Goal: Task Accomplishment & Management: Manage account settings

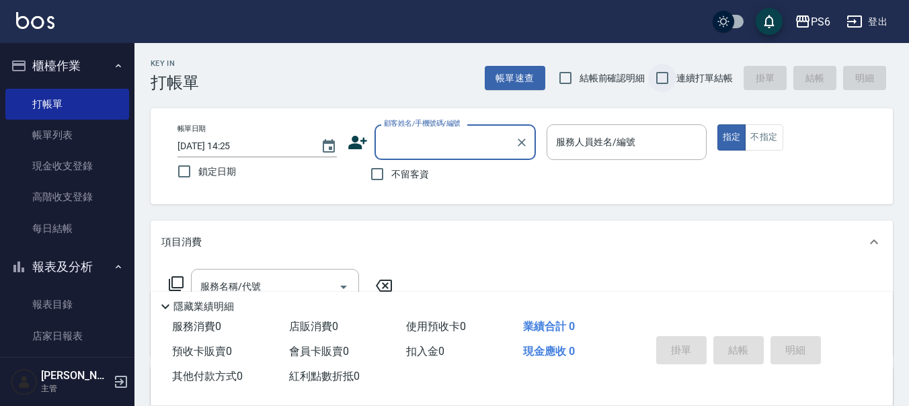
click at [673, 83] on input "連續打單結帳" at bounding box center [662, 78] width 28 height 28
checkbox input "true"
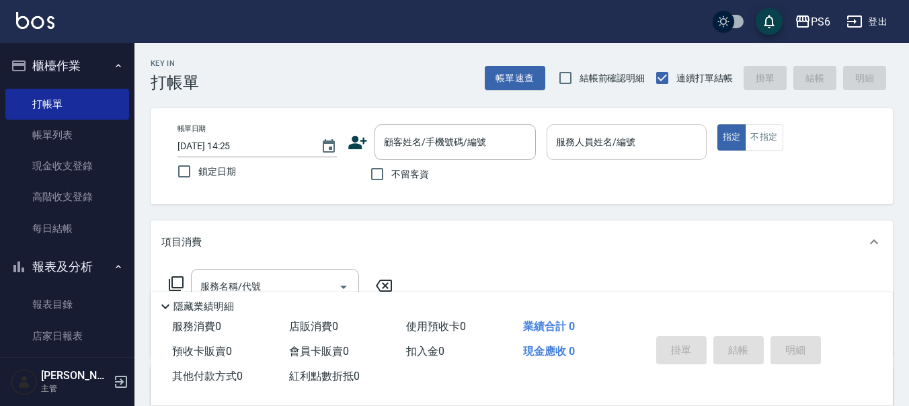
drag, startPoint x: 387, startPoint y: 178, endPoint x: 561, endPoint y: 149, distance: 176.5
click at [411, 167] on label "不留客資" at bounding box center [396, 174] width 66 height 28
click at [391, 167] on input "不留客資" at bounding box center [377, 174] width 28 height 28
checkbox input "true"
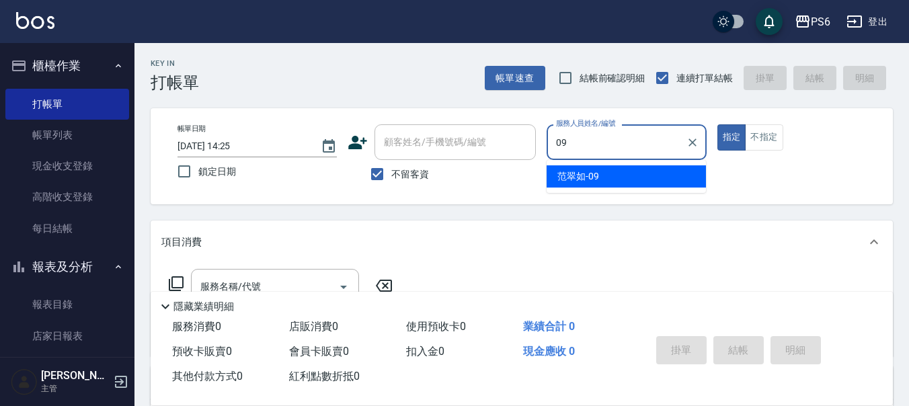
type input "[PERSON_NAME]-09"
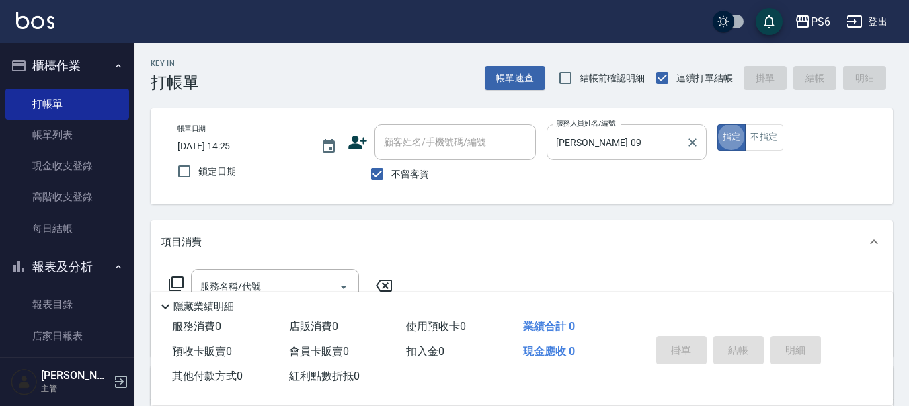
type button "true"
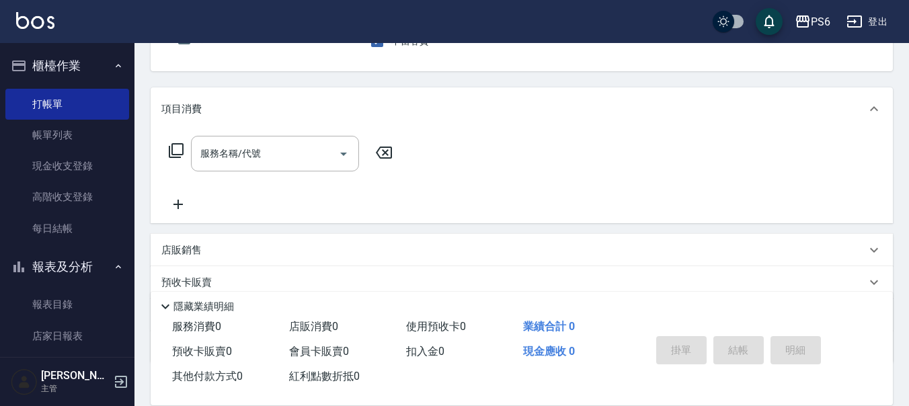
scroll to position [135, 0]
click at [241, 164] on input "服務名稱/代號" at bounding box center [265, 153] width 136 height 24
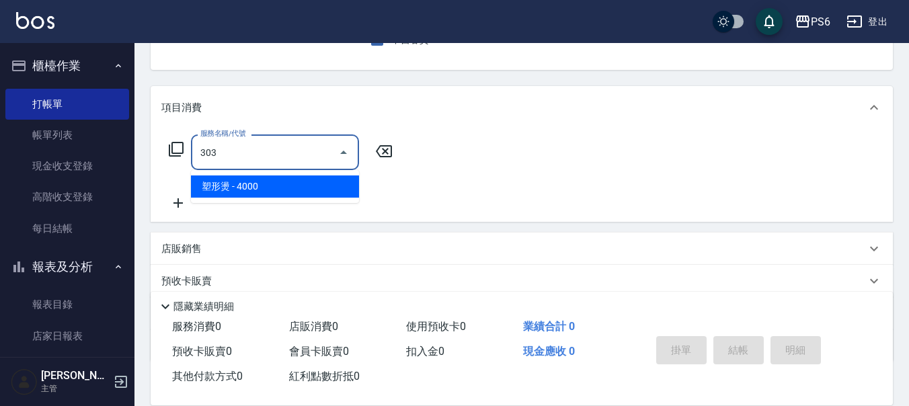
type input "塑形燙(303)"
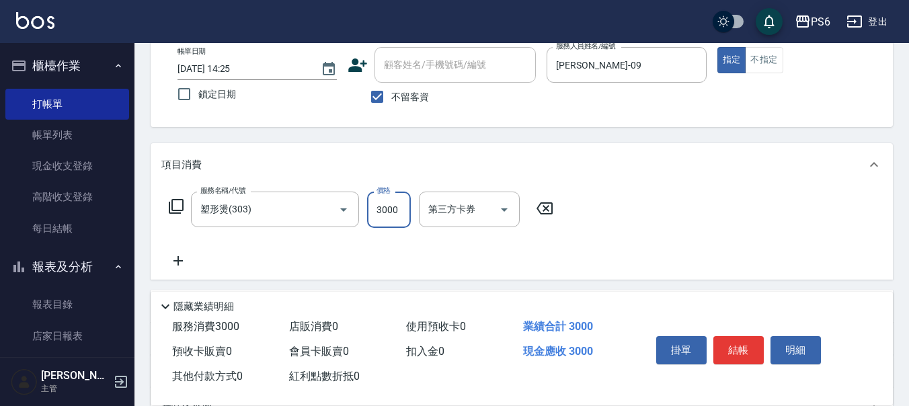
scroll to position [0, 0]
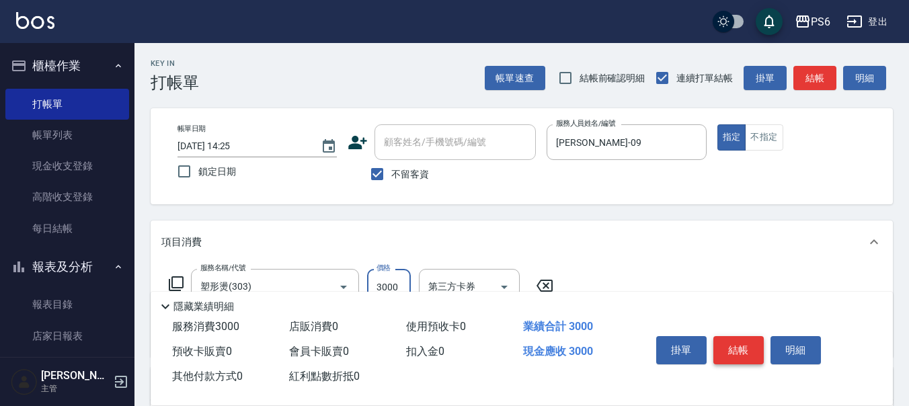
type input "3000"
click at [737, 344] on button "結帳" at bounding box center [739, 350] width 50 height 28
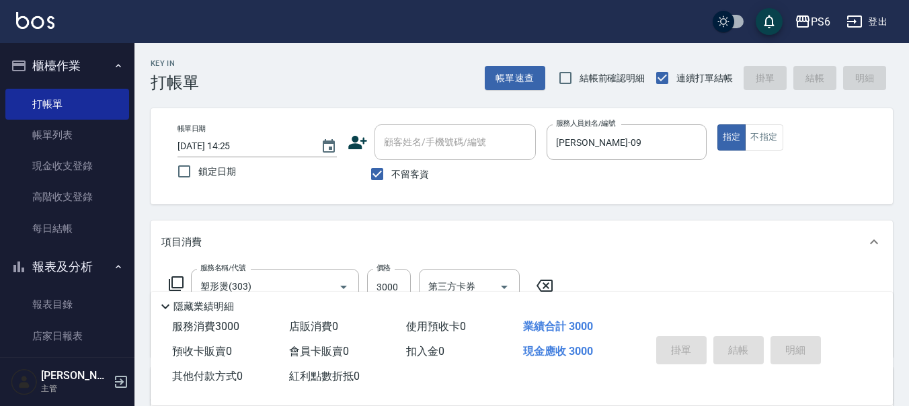
type input "[DATE] 19:31"
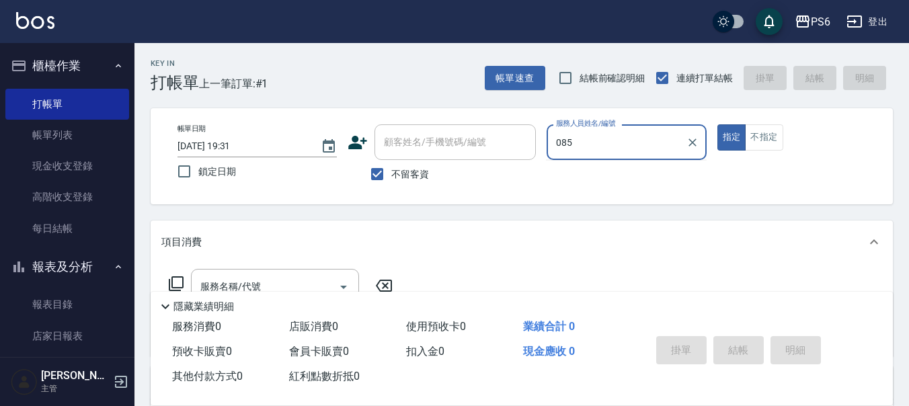
type input "085"
click at [718, 124] on button "指定" at bounding box center [732, 137] width 29 height 26
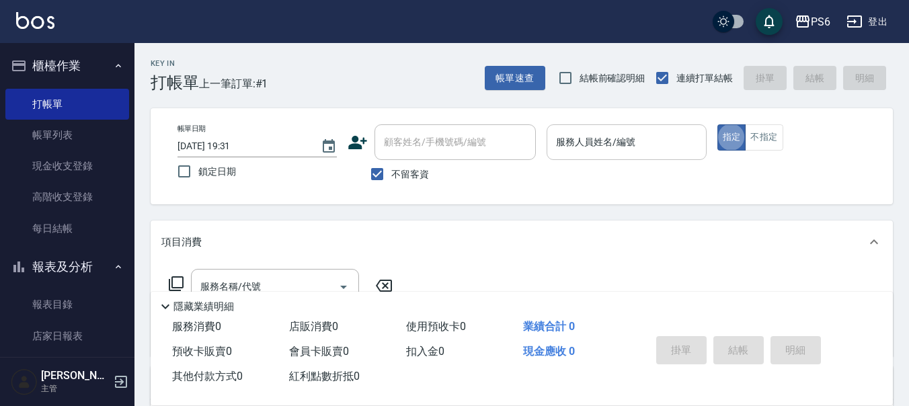
click at [618, 147] on div "服務人員姓名/編號 服務人員姓名/編號" at bounding box center [626, 142] width 159 height 36
type input "[PERSON_NAME]-05"
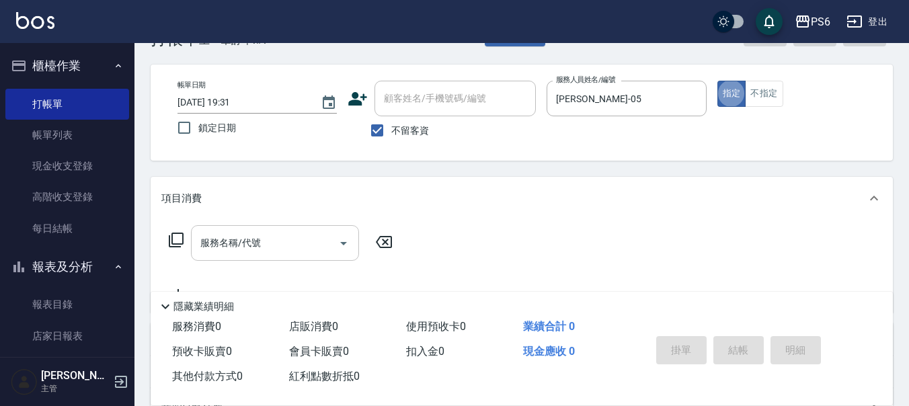
scroll to position [67, 0]
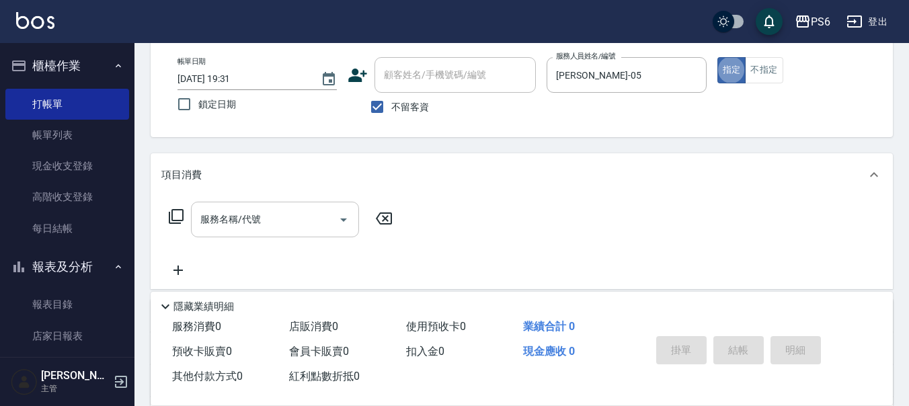
click at [313, 229] on input "服務名稱/代號" at bounding box center [265, 220] width 136 height 24
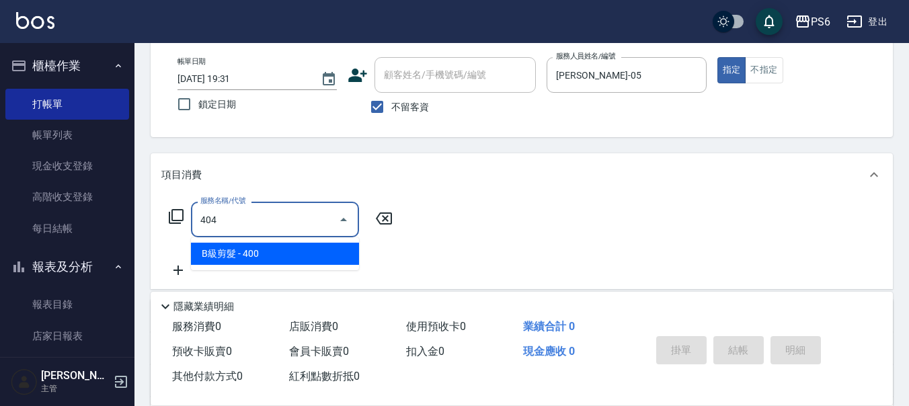
type input "B級剪髮(404)"
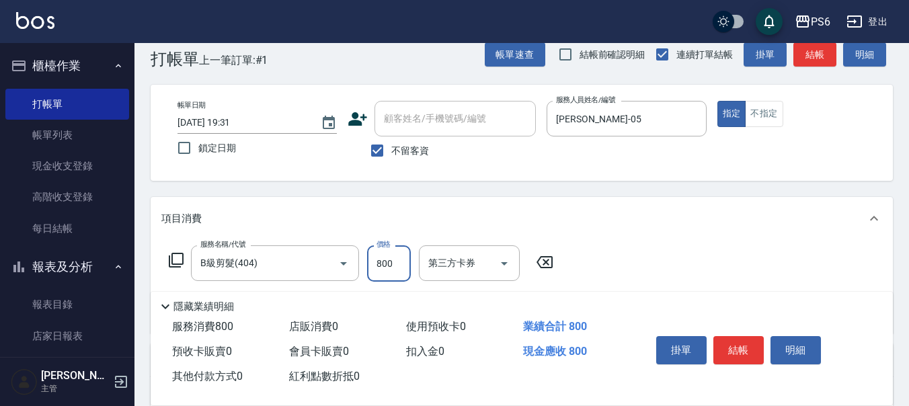
scroll to position [0, 0]
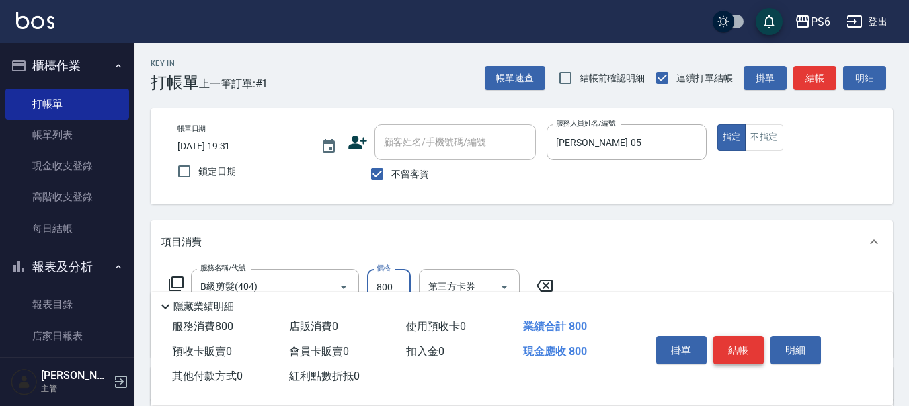
type input "800"
click at [751, 353] on button "結帳" at bounding box center [739, 350] width 50 height 28
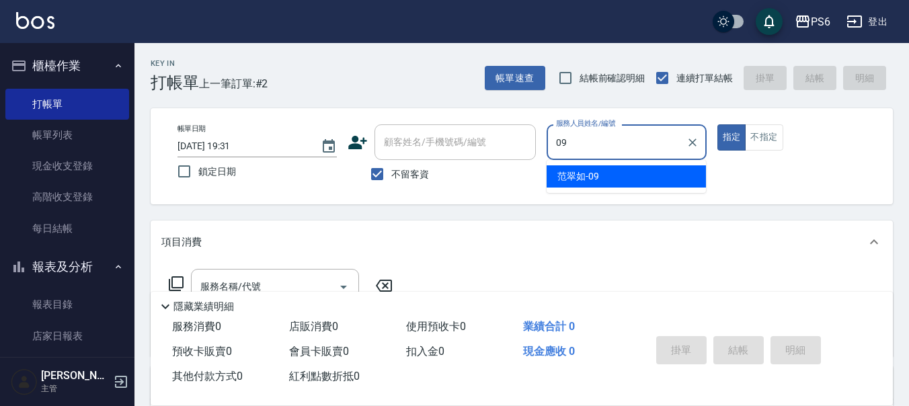
type input "[PERSON_NAME]-09"
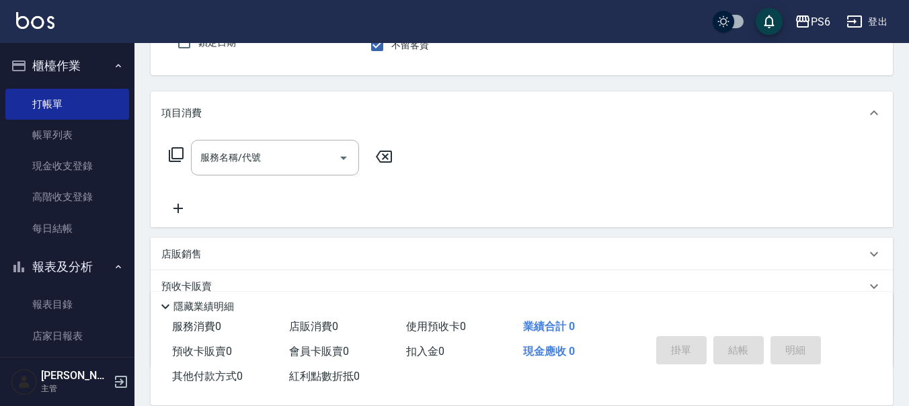
scroll to position [135, 0]
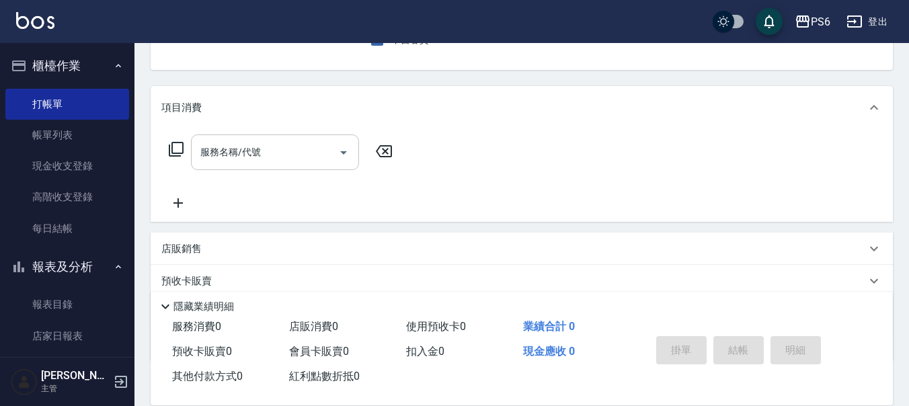
click at [233, 154] on div "服務名稱/代號 服務名稱/代號" at bounding box center [275, 153] width 168 height 36
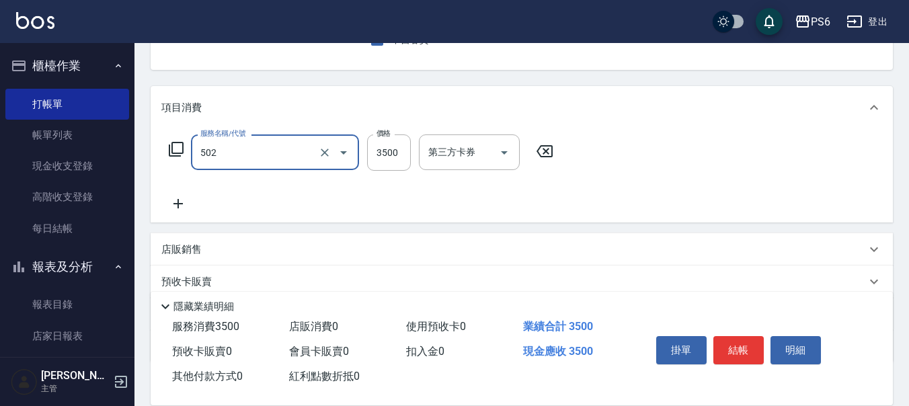
type input "水漾染髮(502)"
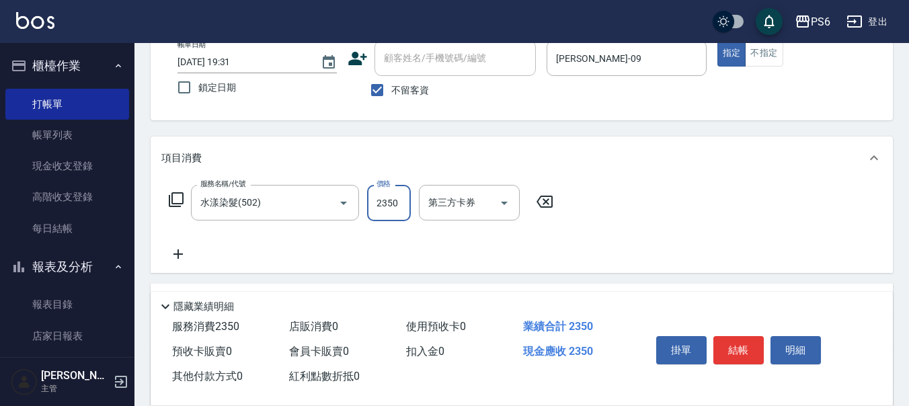
scroll to position [0, 0]
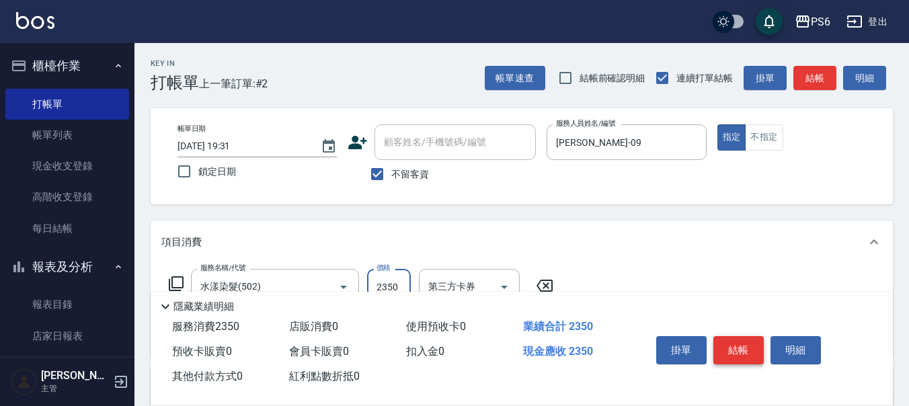
type input "2350"
click at [743, 348] on button "結帳" at bounding box center [739, 350] width 50 height 28
type input "[DATE] 19:32"
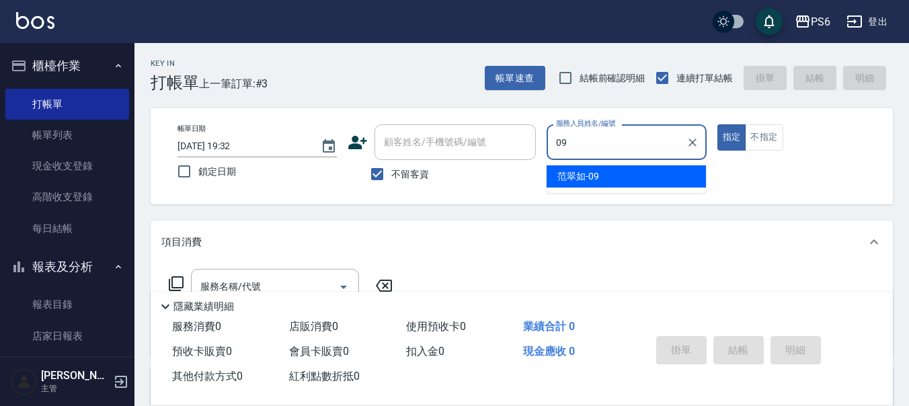
type input "[PERSON_NAME]-09"
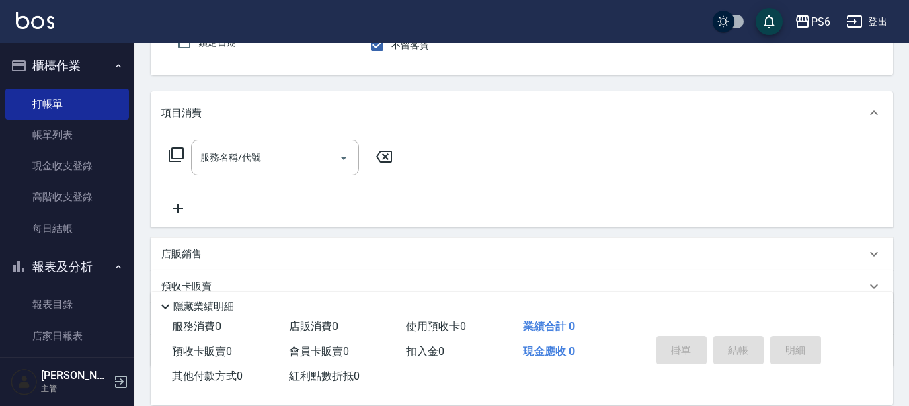
scroll to position [135, 0]
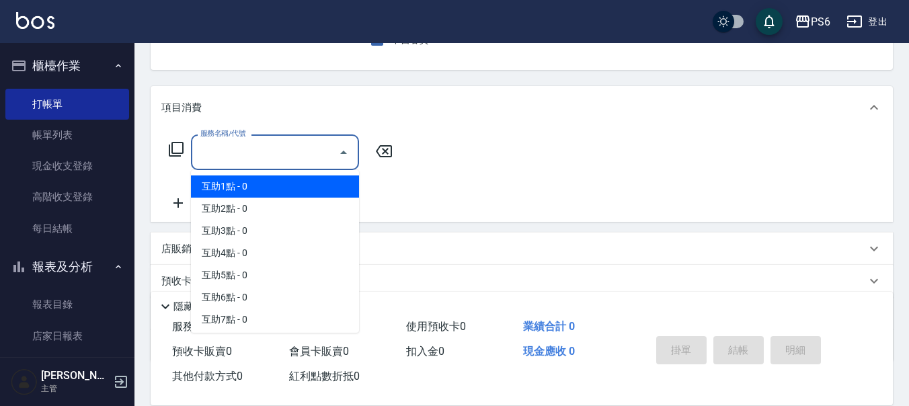
click at [254, 153] on div "服務名稱/代號 服務名稱/代號" at bounding box center [275, 153] width 168 height 36
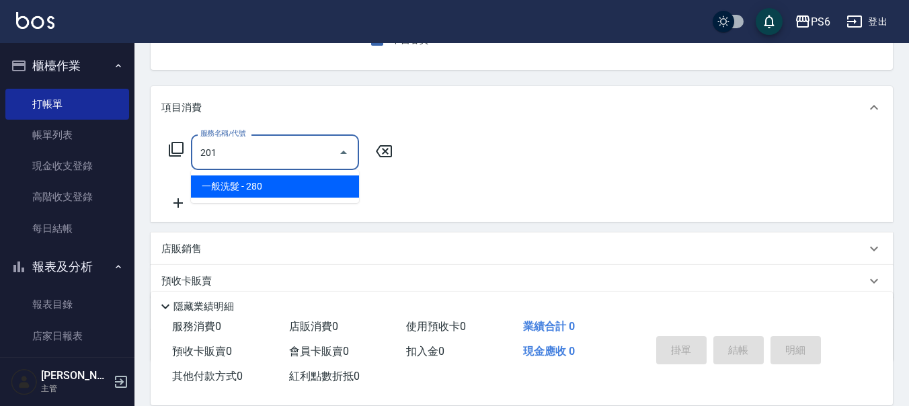
type input "一般洗髮(201)"
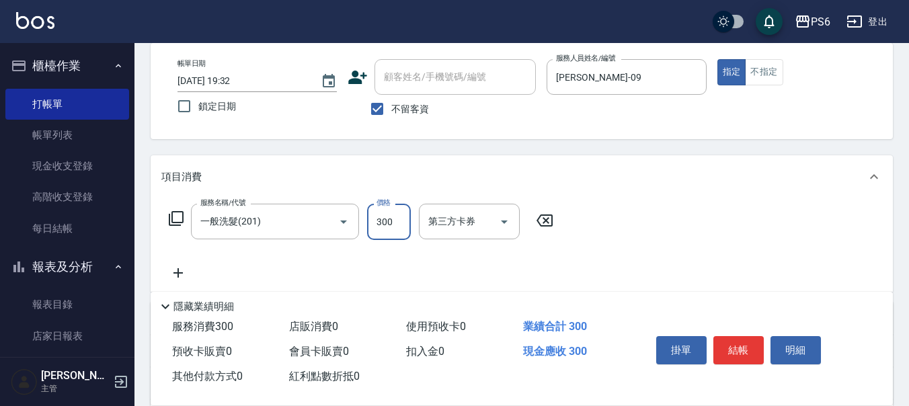
scroll to position [0, 0]
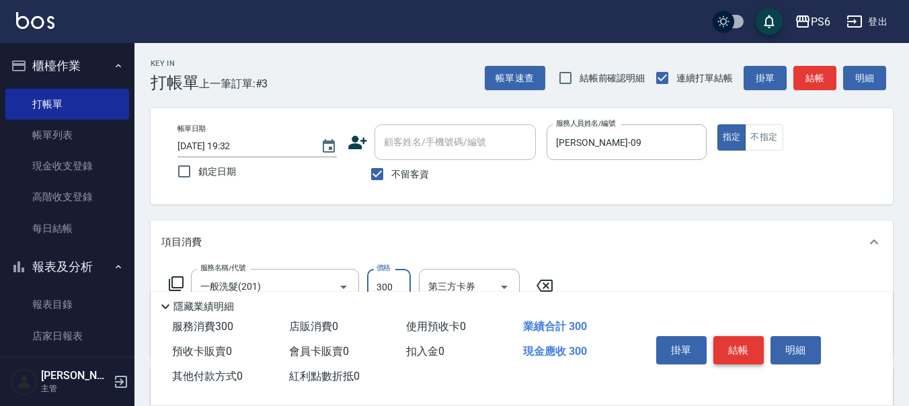
type input "300"
click at [755, 356] on button "結帳" at bounding box center [739, 350] width 50 height 28
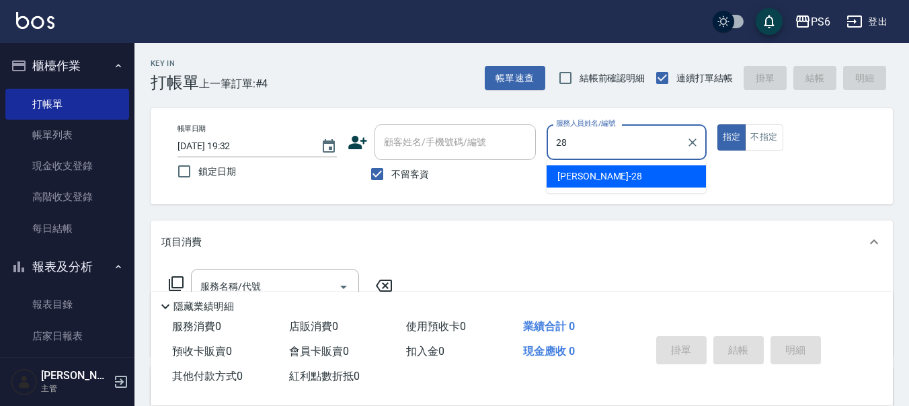
type input "[PERSON_NAME]-28"
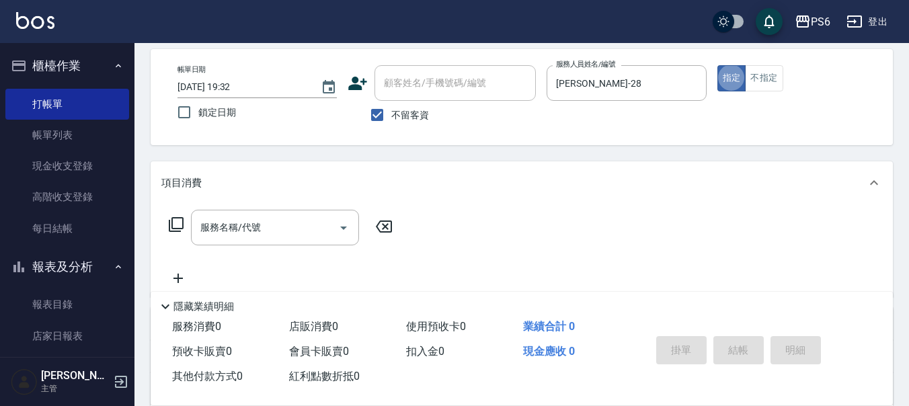
scroll to position [135, 0]
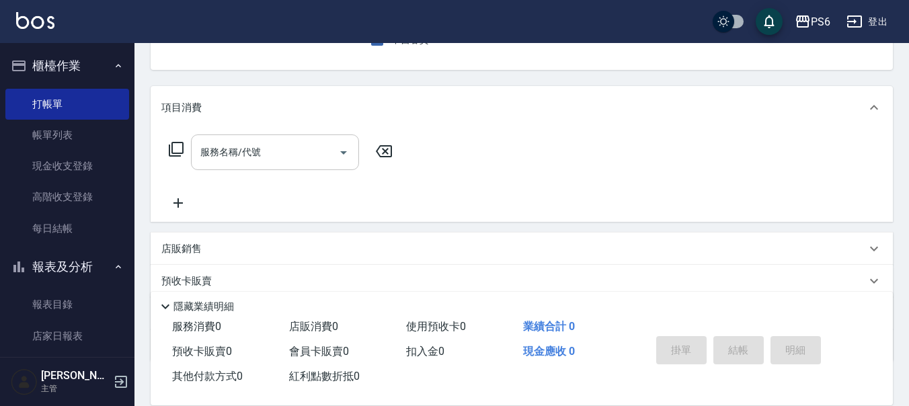
click at [305, 164] on input "服務名稱/代號" at bounding box center [265, 153] width 136 height 24
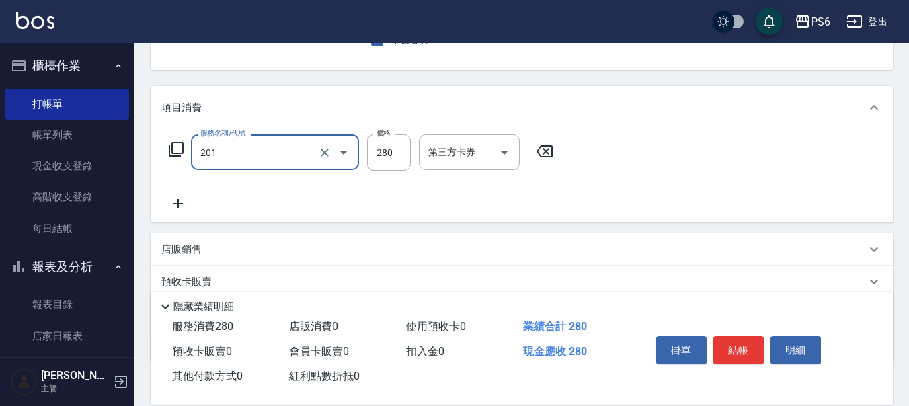
type input "一般洗髮(201)"
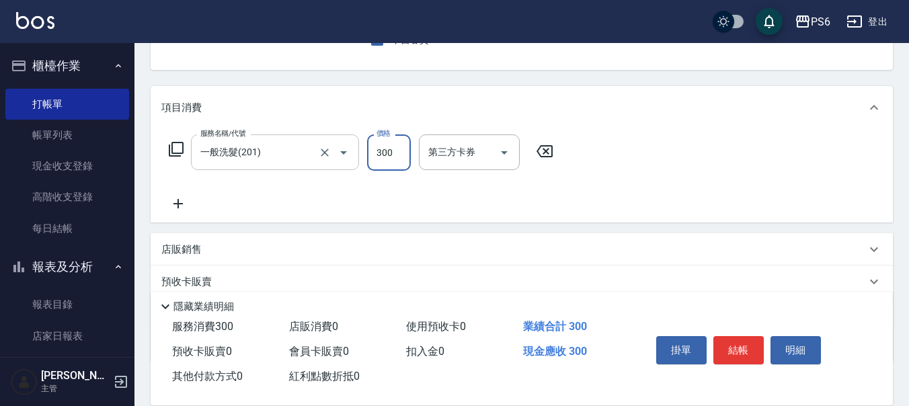
type input "300"
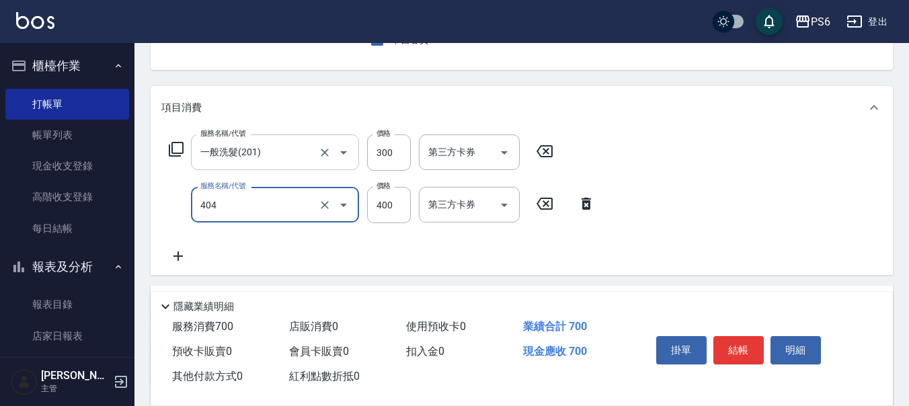
type input "B級剪髮(404)"
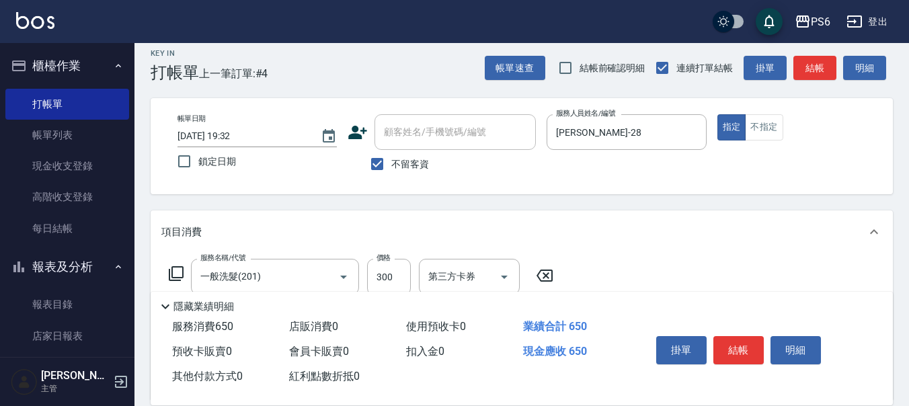
scroll to position [0, 0]
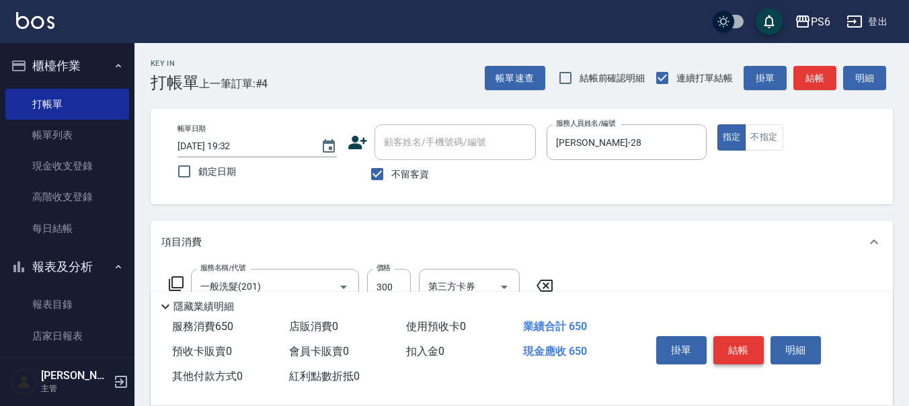
type input "350"
click at [742, 350] on button "結帳" at bounding box center [739, 350] width 50 height 28
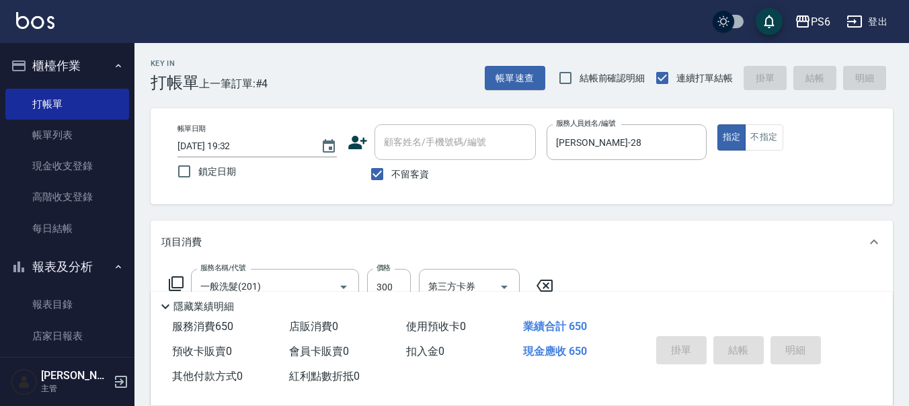
type input "[DATE] 19:33"
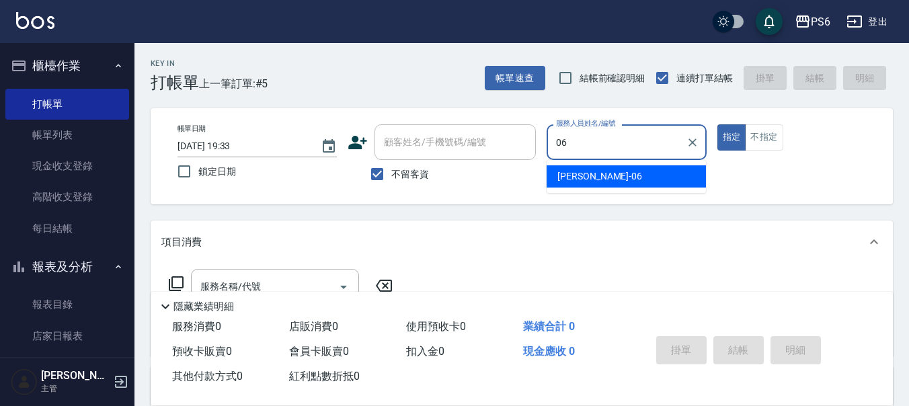
type input "[PERSON_NAME]-06"
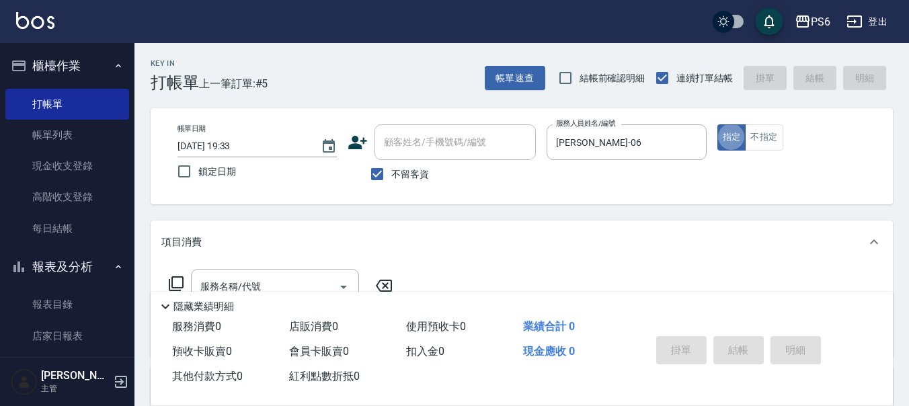
scroll to position [135, 0]
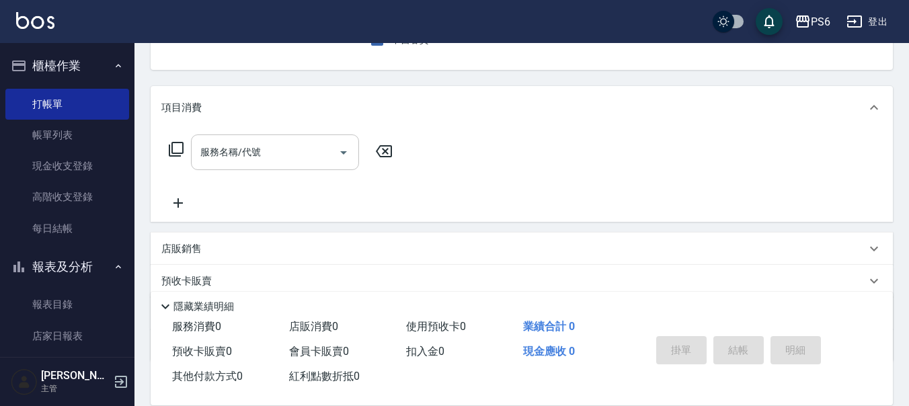
click at [281, 165] on div "服務名稱/代號" at bounding box center [275, 153] width 168 height 36
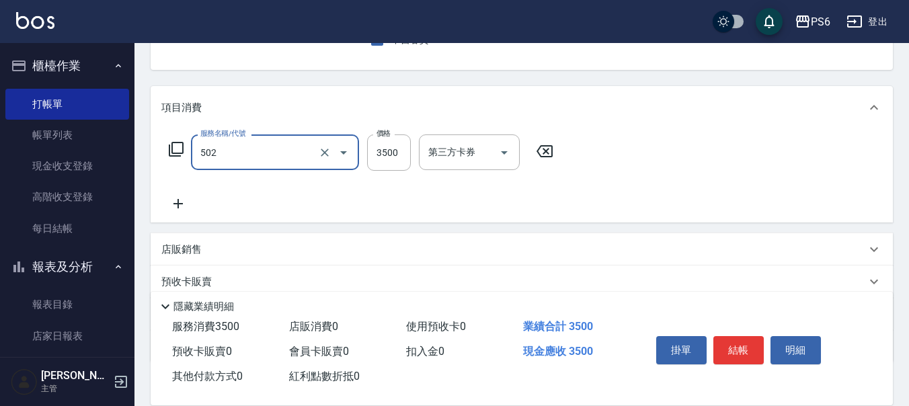
type input "水漾染髮(502)"
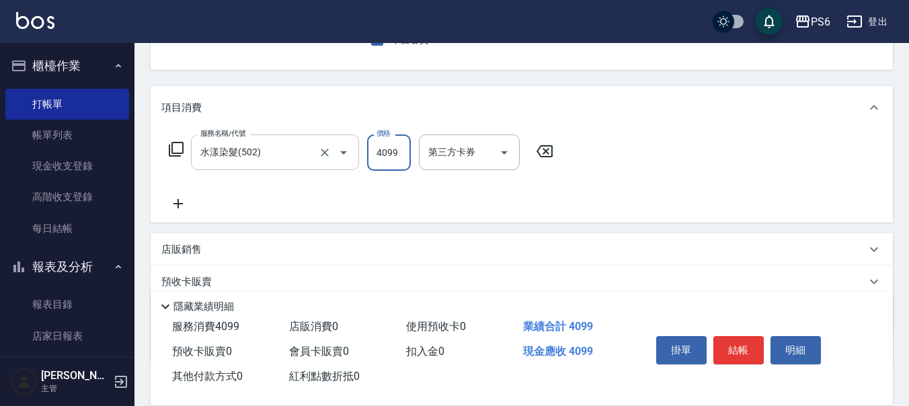
type input "4099"
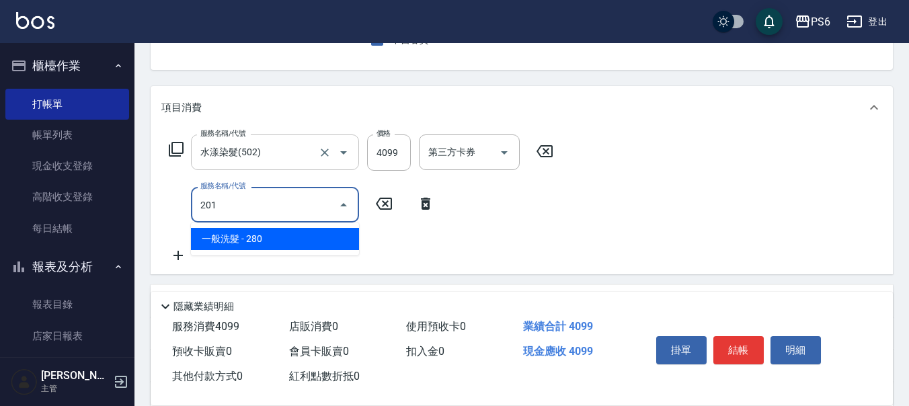
type input "一般洗髮(201)"
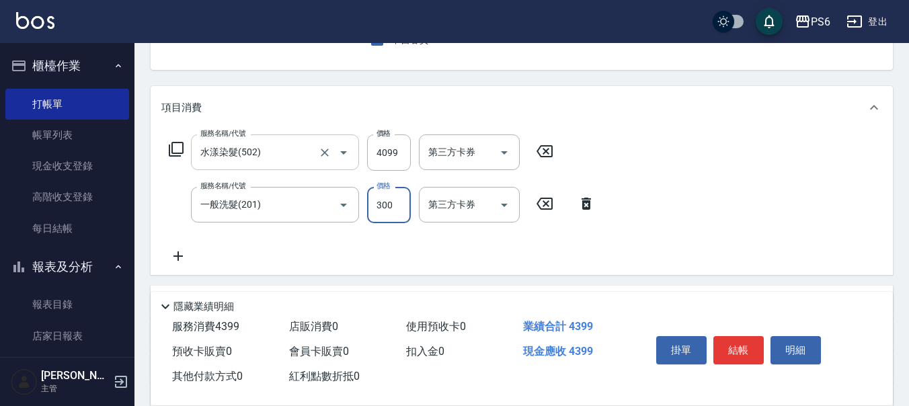
type input "300"
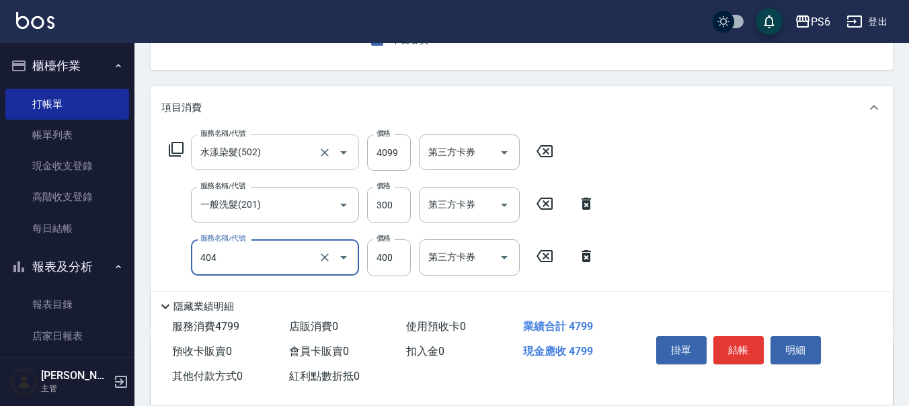
type input "B級剪髮(404)"
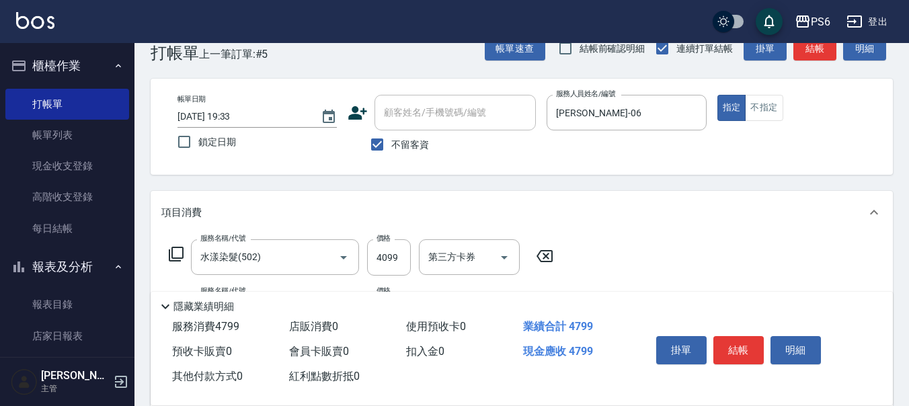
scroll to position [0, 0]
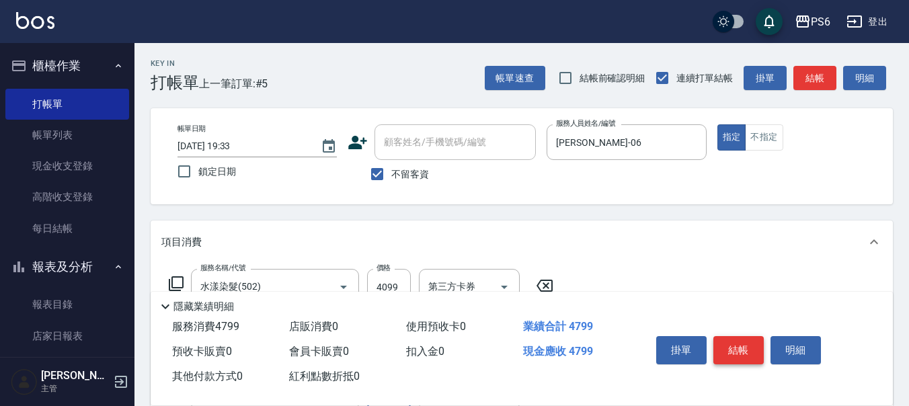
click at [731, 346] on button "結帳" at bounding box center [739, 350] width 50 height 28
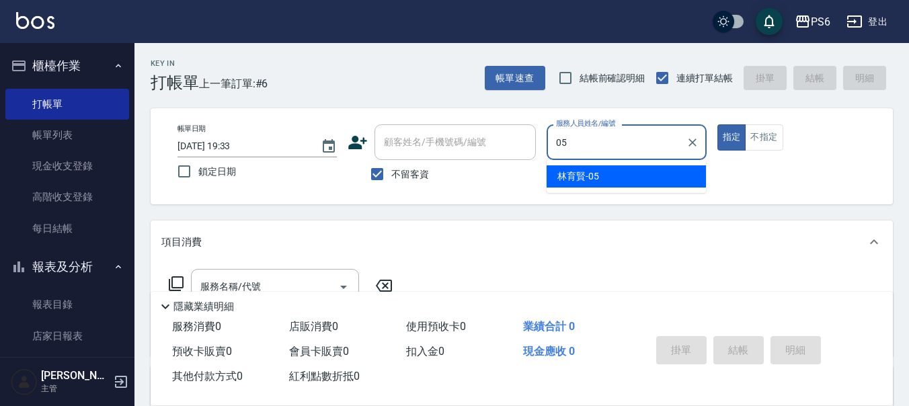
type input "[PERSON_NAME]-05"
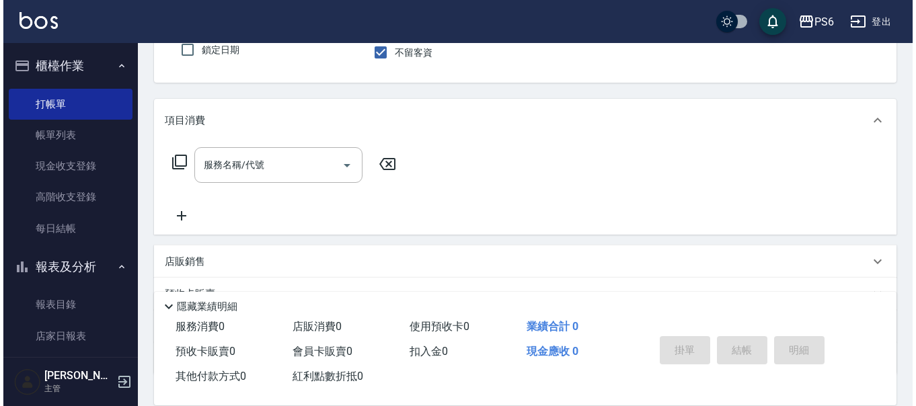
scroll to position [135, 0]
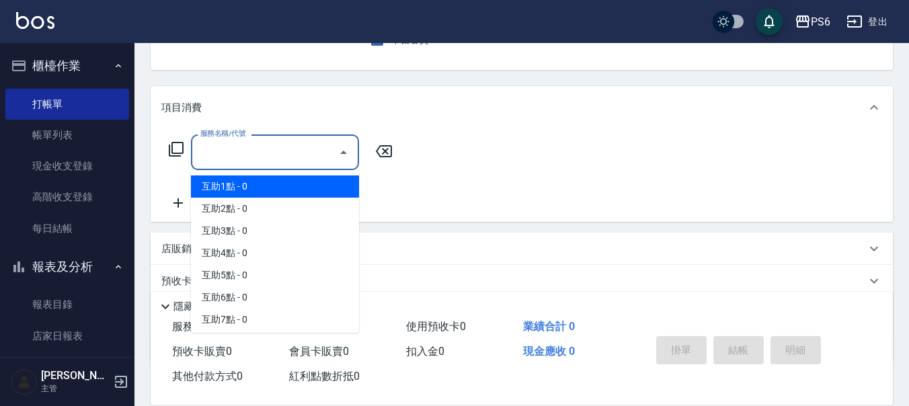
click at [211, 162] on input "服務名稱/代號" at bounding box center [265, 153] width 136 height 24
click at [184, 151] on div "服務名稱/代號 服務名稱/代號" at bounding box center [280, 153] width 239 height 36
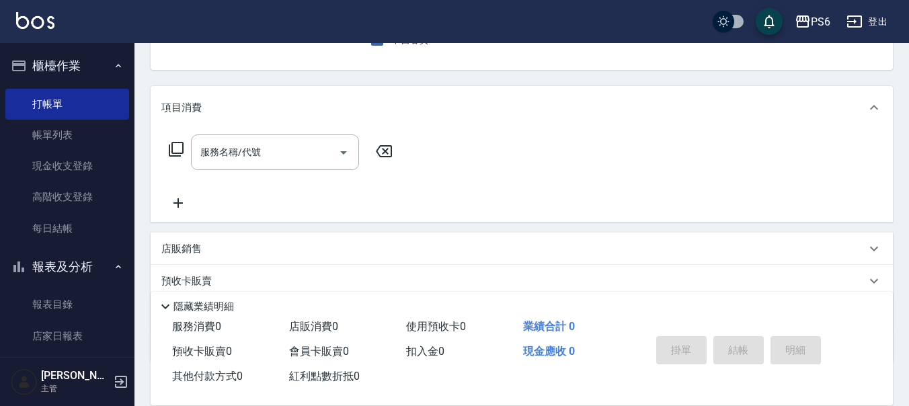
click at [168, 148] on icon at bounding box center [176, 149] width 16 height 16
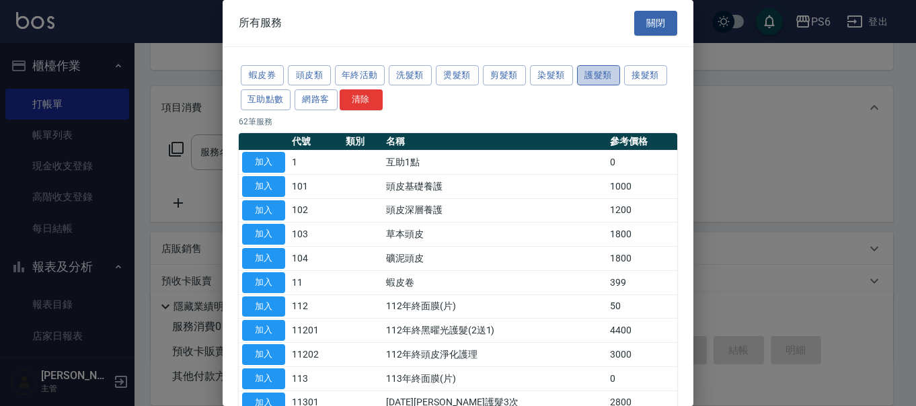
click at [601, 75] on button "護髮類" at bounding box center [598, 75] width 43 height 21
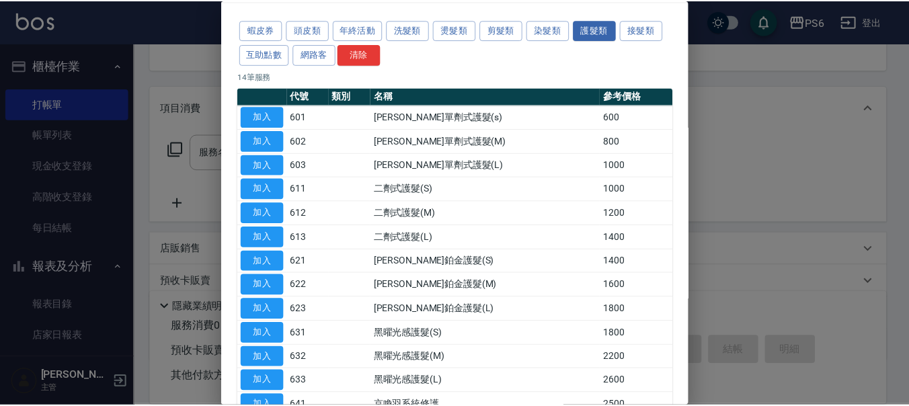
scroll to position [67, 0]
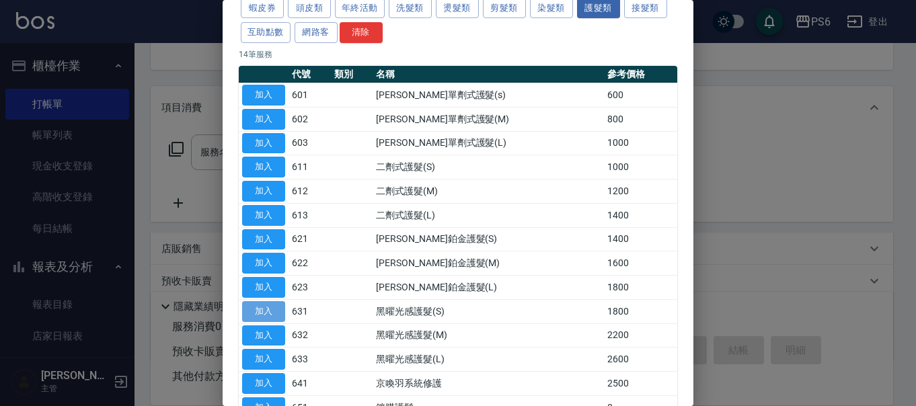
click at [268, 318] on button "加入" at bounding box center [263, 311] width 43 height 21
type input "黑曜光感護髮(S)(631)"
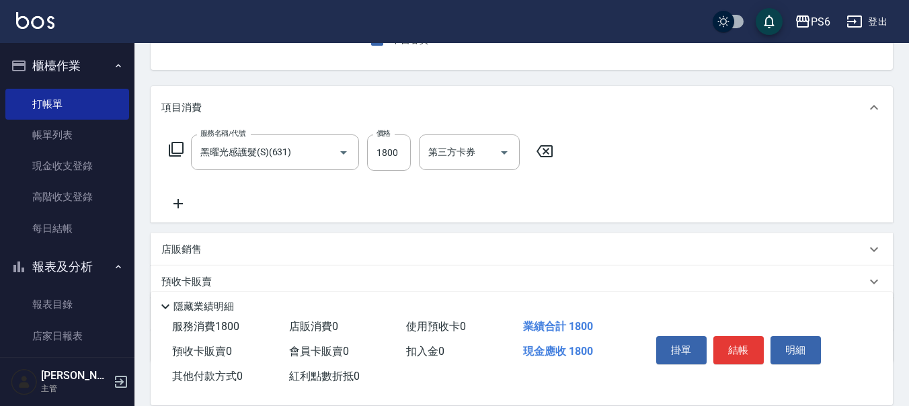
click at [183, 205] on icon at bounding box center [178, 204] width 34 height 16
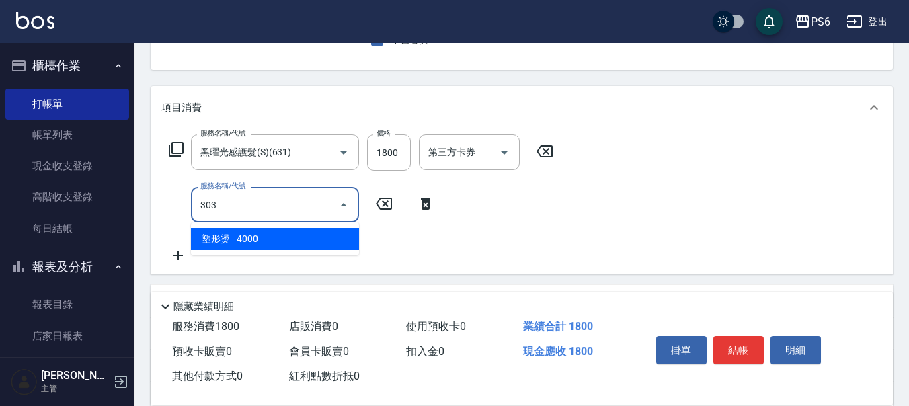
type input "塑形燙(303)"
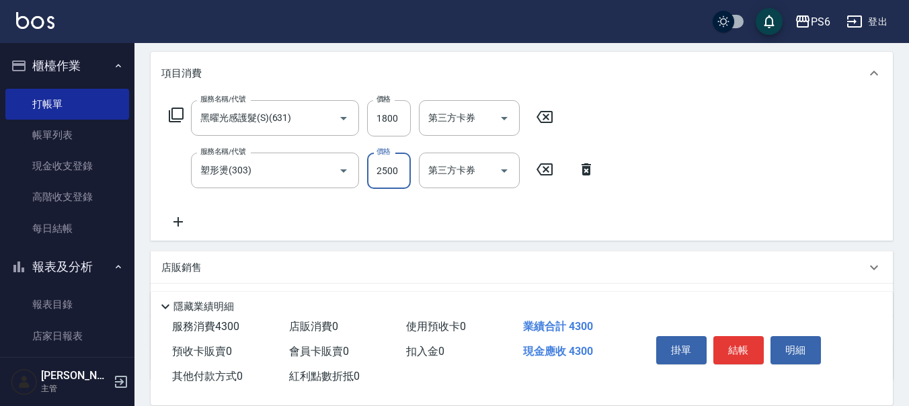
scroll to position [202, 0]
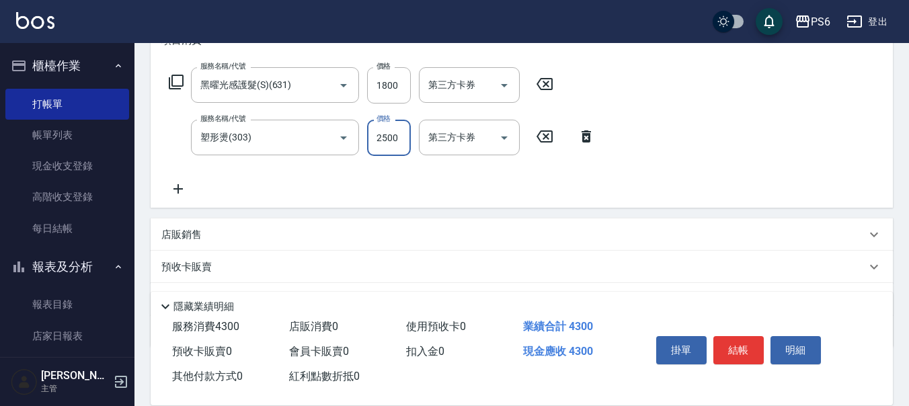
type input "2500"
click at [185, 188] on icon at bounding box center [178, 189] width 34 height 16
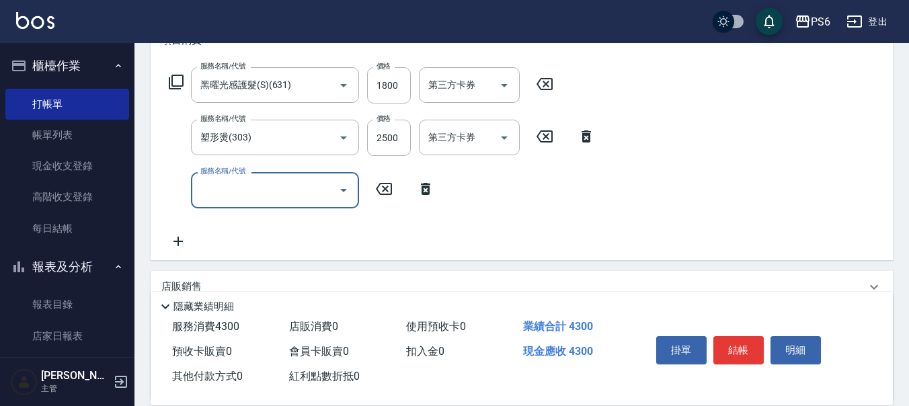
click at [264, 198] on input "服務名稱/代號" at bounding box center [265, 190] width 136 height 24
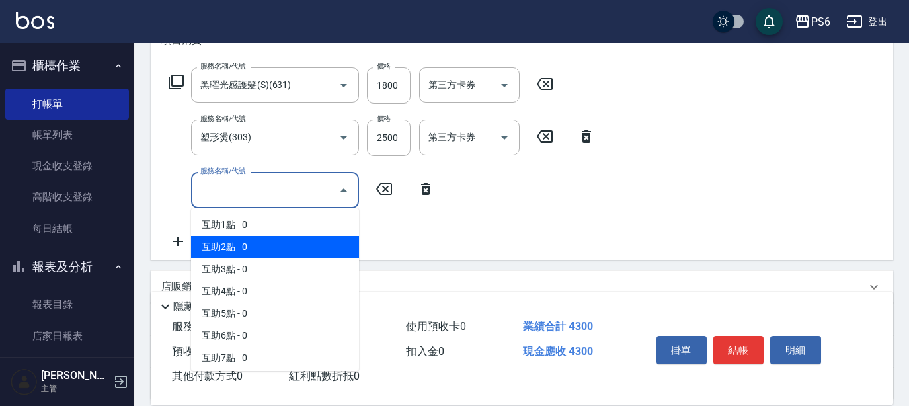
click at [250, 241] on span "互助2點 - 0" at bounding box center [275, 247] width 168 height 22
type input "互助2點(2)"
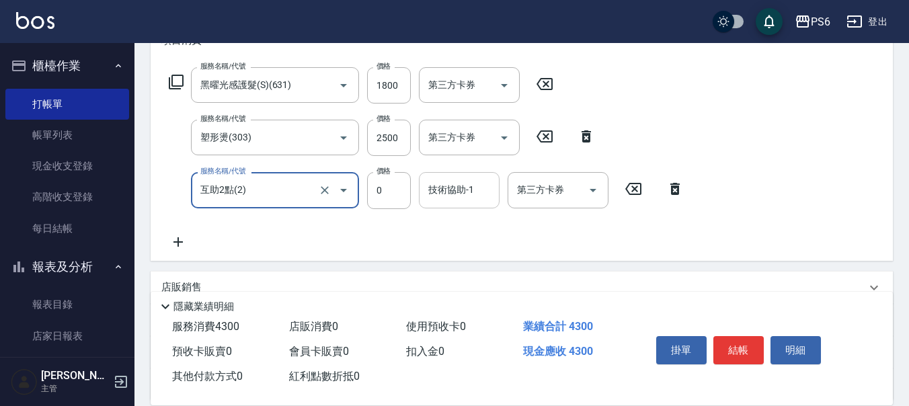
click at [456, 196] on div "技術協助-1 技術協助-1" at bounding box center [459, 190] width 81 height 36
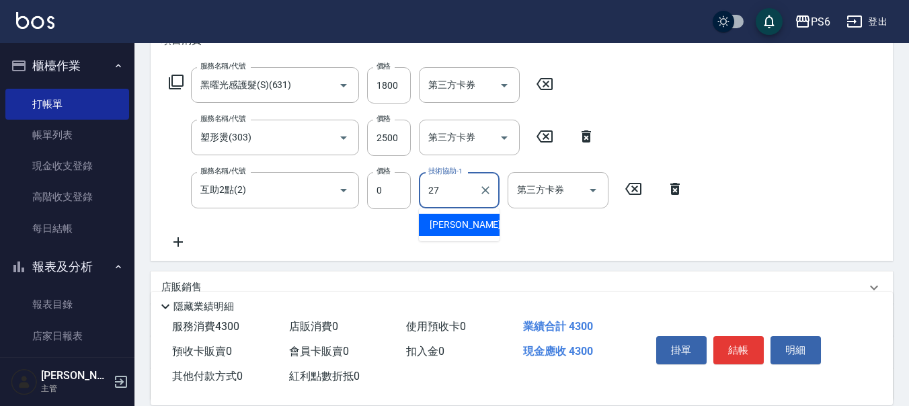
type input "[PERSON_NAME]-27"
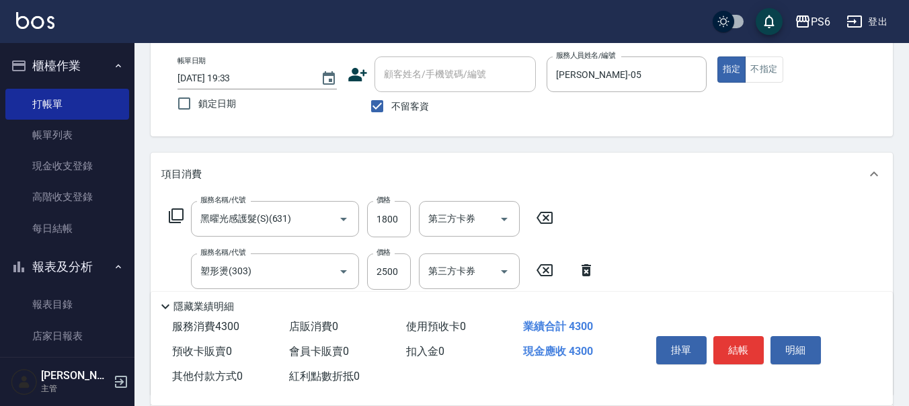
scroll to position [67, 0]
click at [741, 346] on button "結帳" at bounding box center [739, 350] width 50 height 28
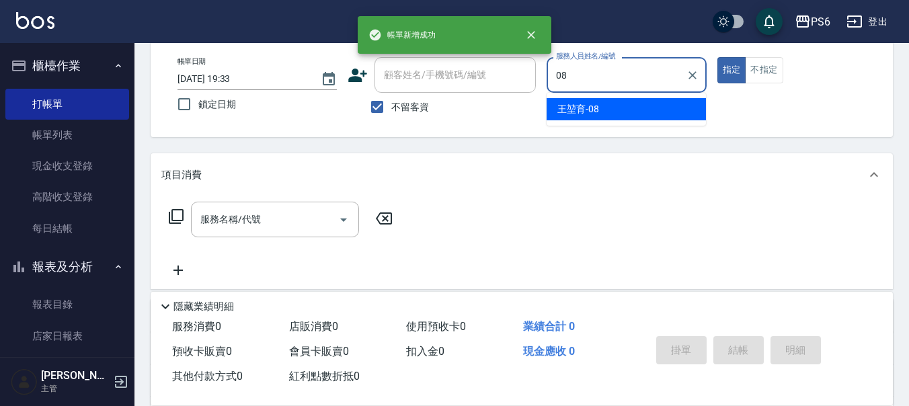
type input "08]"
click at [718, 57] on button "指定" at bounding box center [732, 70] width 29 height 26
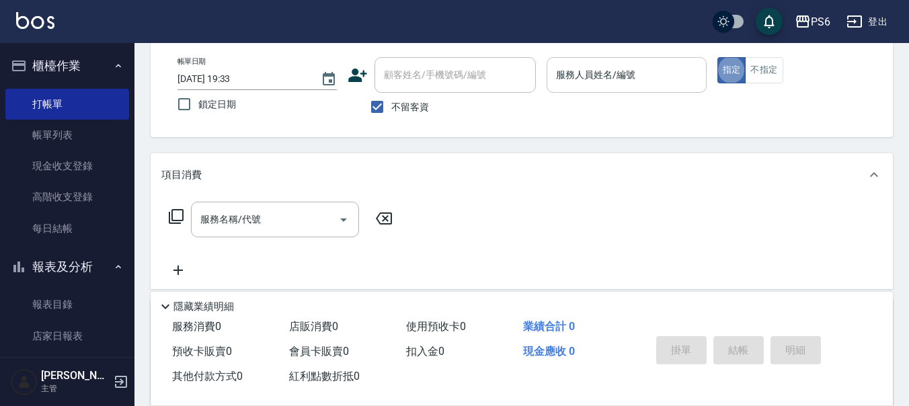
click at [581, 61] on div "服務人員姓名/編號" at bounding box center [626, 75] width 159 height 36
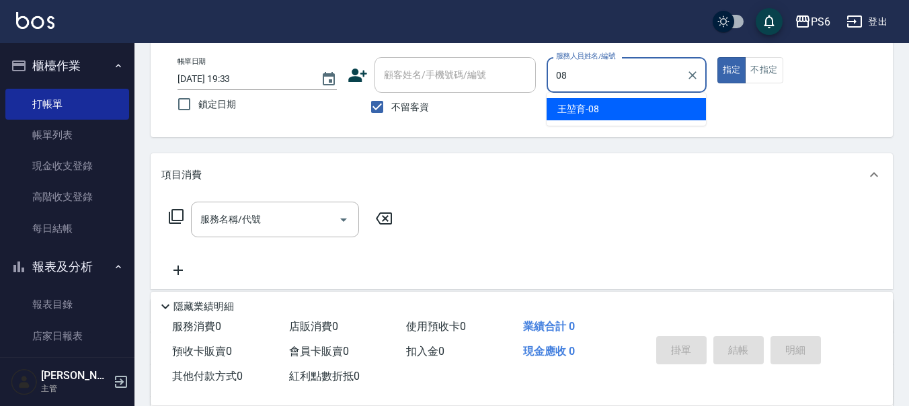
type input "[PERSON_NAME]-08"
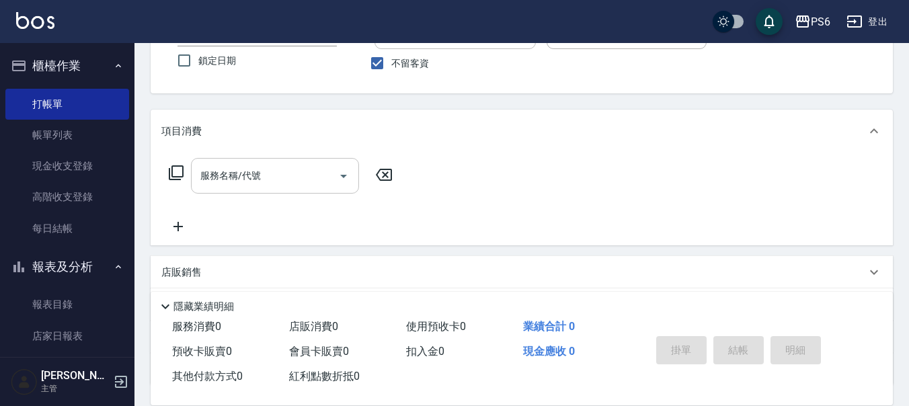
scroll to position [135, 0]
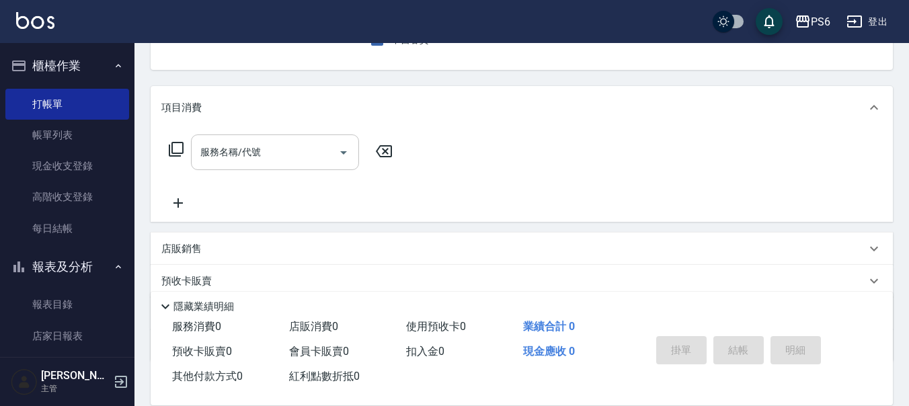
click at [308, 153] on input "服務名稱/代號" at bounding box center [265, 153] width 136 height 24
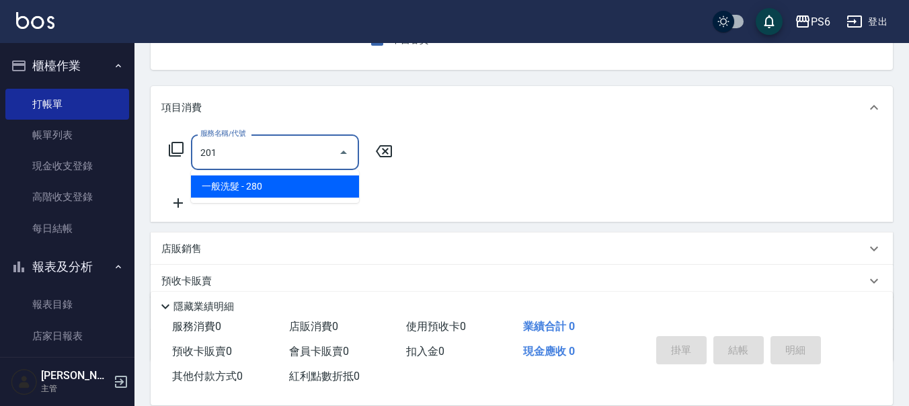
type input "一般洗髮(201)"
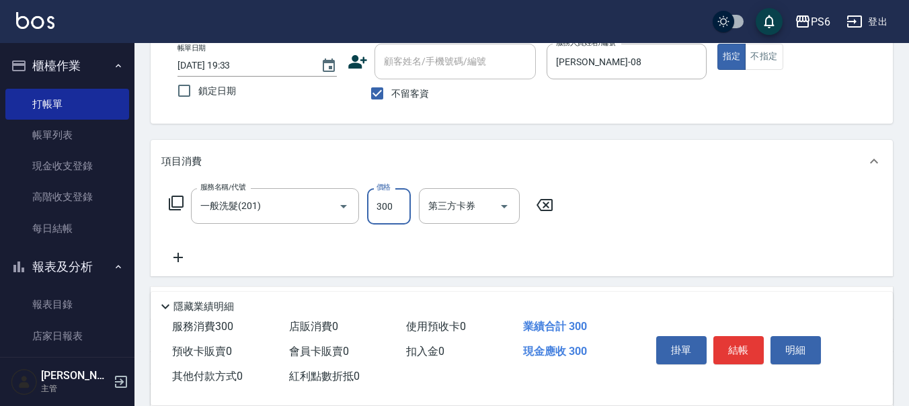
scroll to position [0, 0]
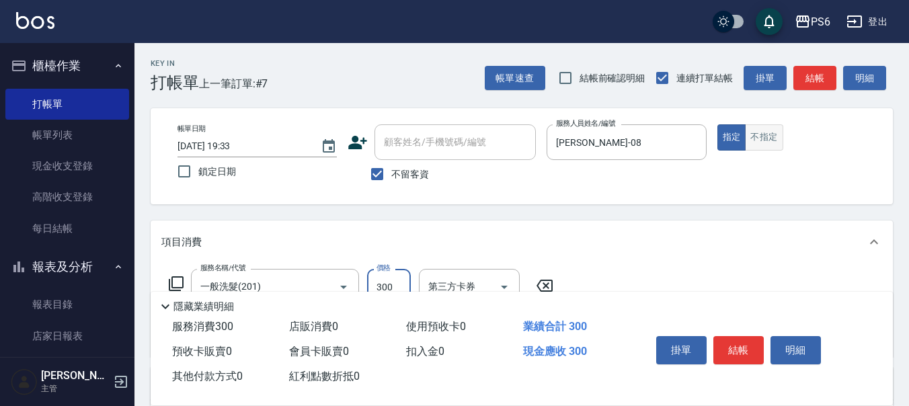
type input "300"
click at [769, 137] on button "不指定" at bounding box center [764, 137] width 38 height 26
drag, startPoint x: 744, startPoint y: 347, endPoint x: 730, endPoint y: 342, distance: 15.1
click at [743, 347] on button "結帳" at bounding box center [739, 350] width 50 height 28
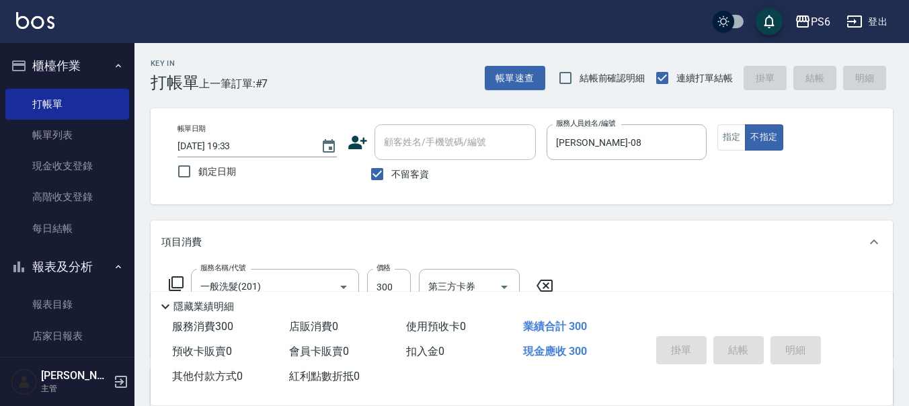
type input "[DATE] 19:34"
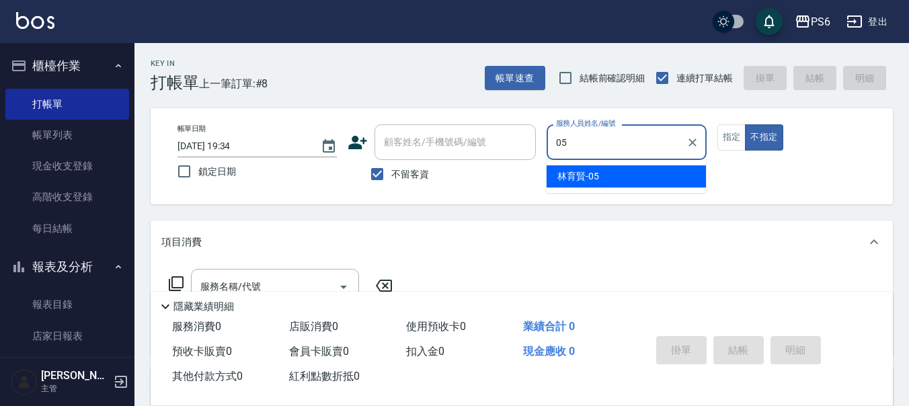
type input "[PERSON_NAME]-05"
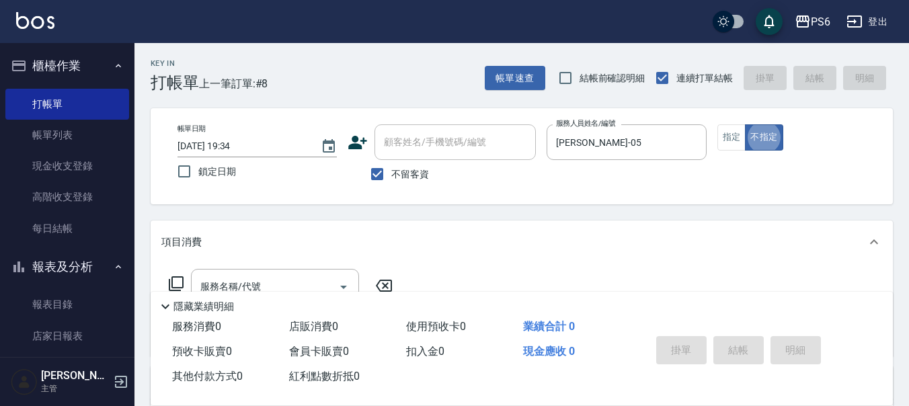
type button "false"
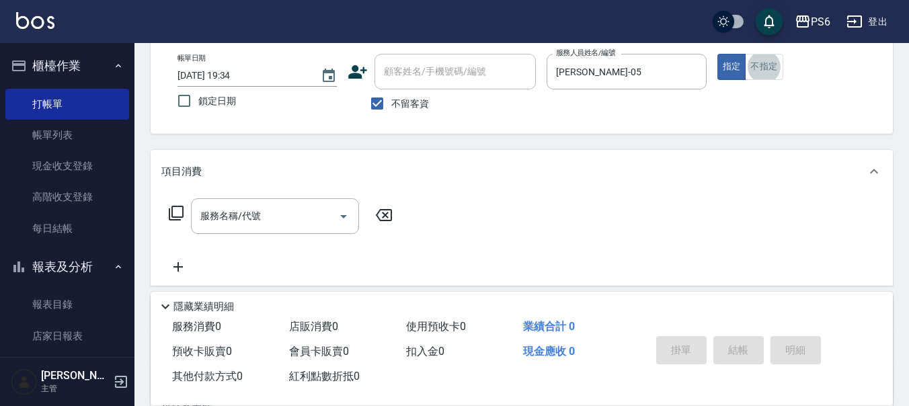
scroll to position [94, 0]
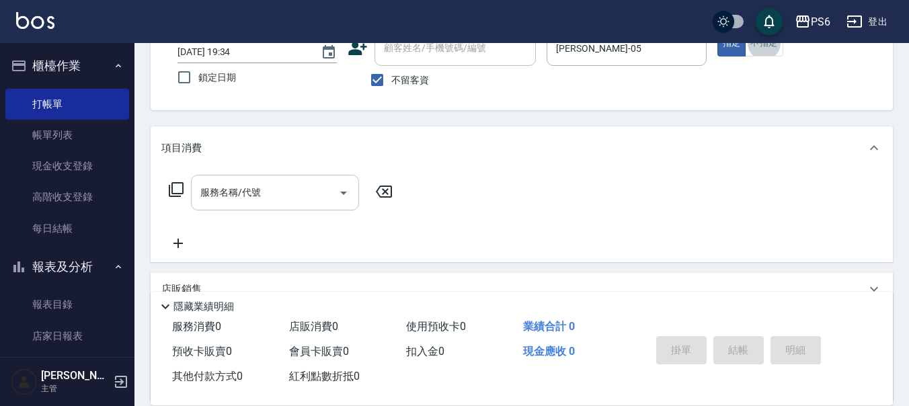
click at [295, 182] on input "服務名稱/代號" at bounding box center [265, 193] width 136 height 24
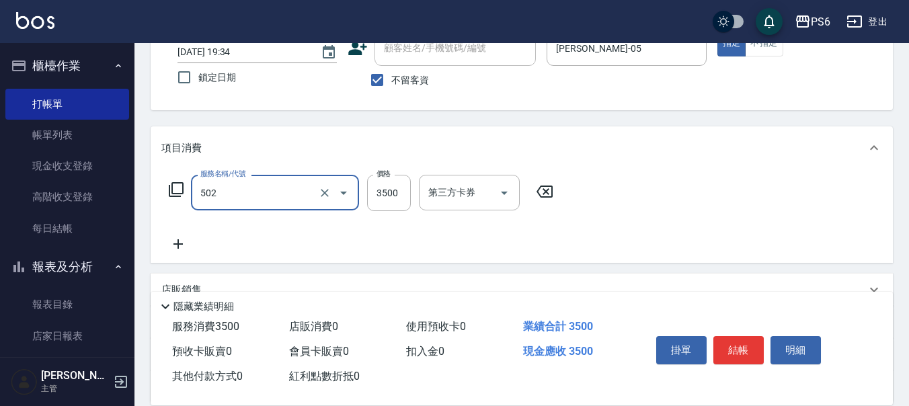
type input "水漾染髮(502)"
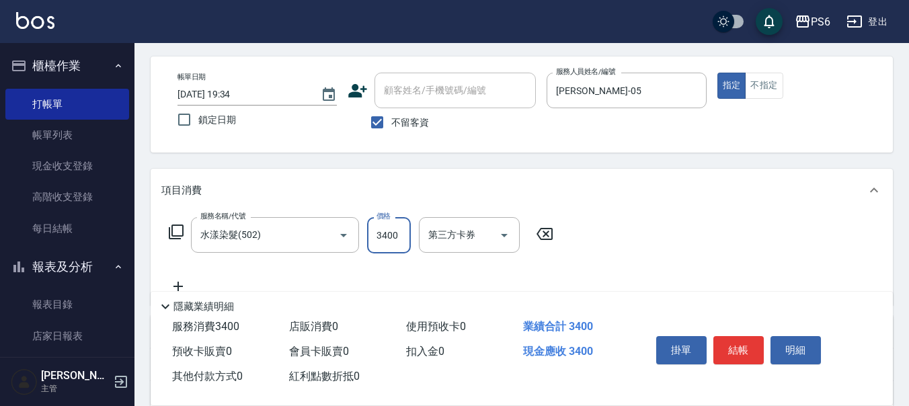
scroll to position [0, 0]
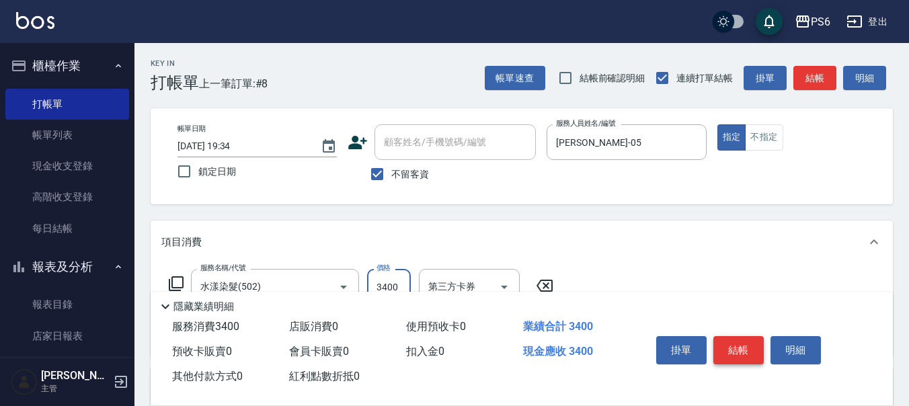
type input "3400"
click at [741, 340] on button "結帳" at bounding box center [739, 350] width 50 height 28
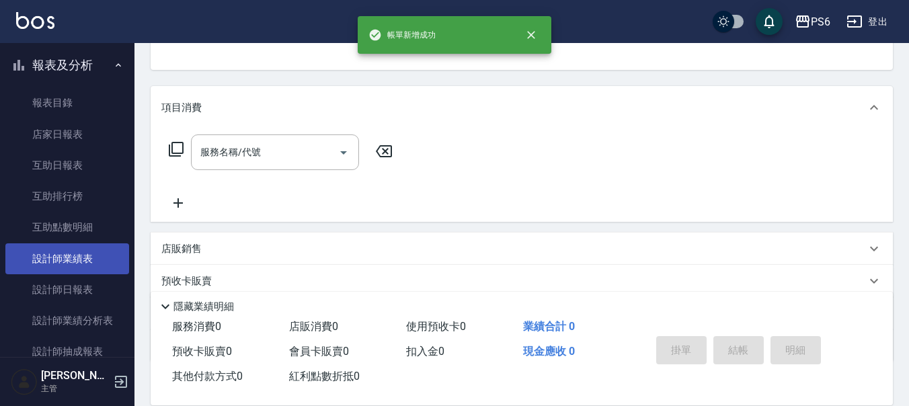
scroll to position [336, 0]
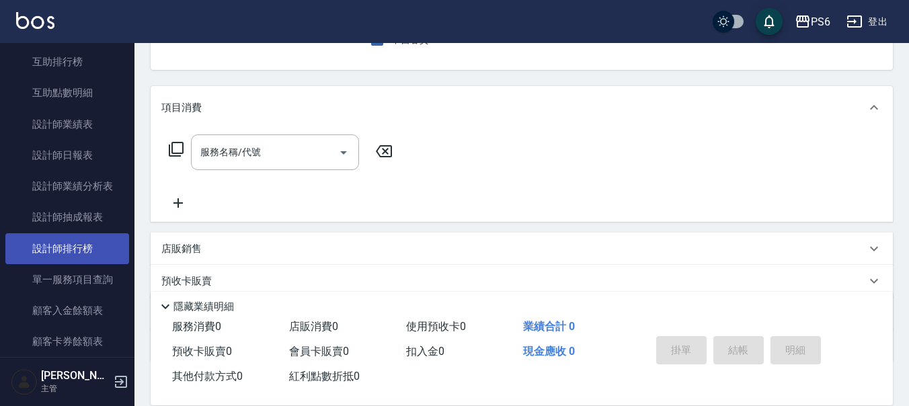
click at [80, 246] on link "設計師排行榜" at bounding box center [67, 248] width 124 height 31
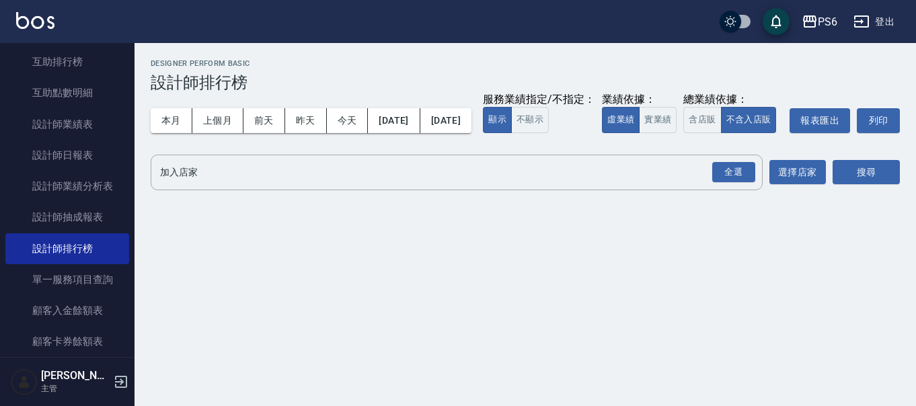
drag, startPoint x: 741, startPoint y: 219, endPoint x: 741, endPoint y: 200, distance: 19.5
click at [740, 212] on div "PS6 [DATE] - [DATE] 設計師排行榜 列印時間： [DATE][PHONE_NUMBER]:34 Designer Perform Basic…" at bounding box center [526, 127] width 782 height 169
drag, startPoint x: 741, startPoint y: 200, endPoint x: 829, endPoint y: 204, distance: 88.2
click at [743, 183] on div "全選" at bounding box center [733, 172] width 43 height 21
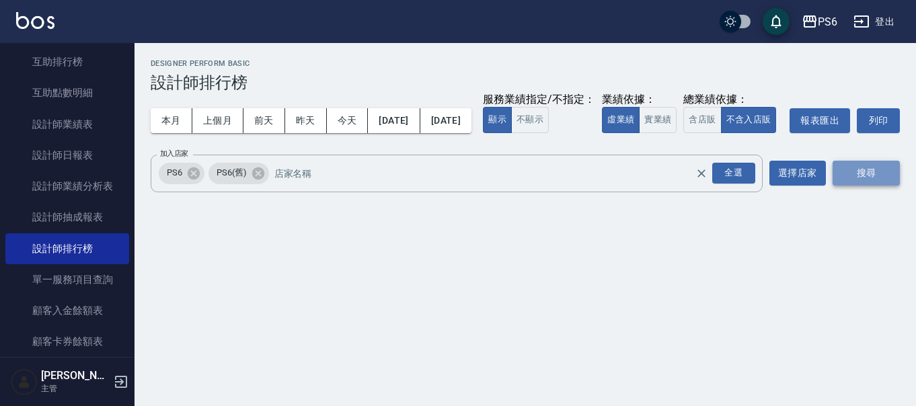
click at [850, 186] on button "搜尋" at bounding box center [866, 173] width 67 height 25
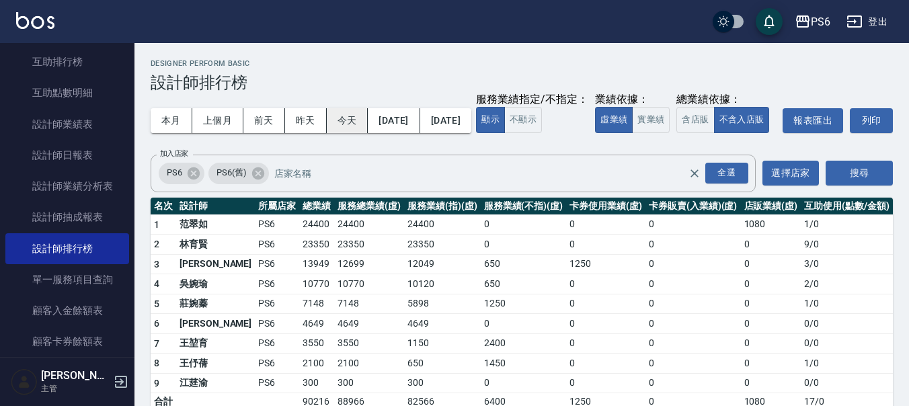
click at [350, 112] on div "本月 上個月 [DATE] [DATE] [DATE] [DATE] [DATE] 服務業績指定/不指定： 顯示 不顯示 業績依據： 虛業績 實業績 總業績依…" at bounding box center [522, 120] width 743 height 57
click at [350, 113] on button "今天" at bounding box center [348, 120] width 42 height 25
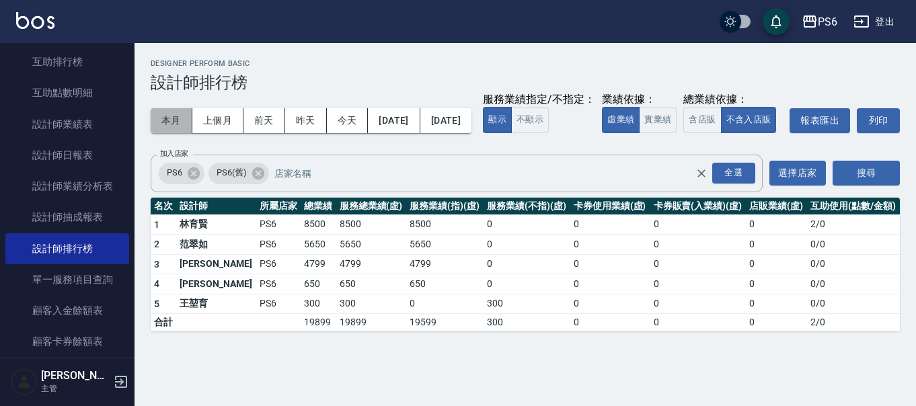
click at [184, 118] on button "本月" at bounding box center [172, 120] width 42 height 25
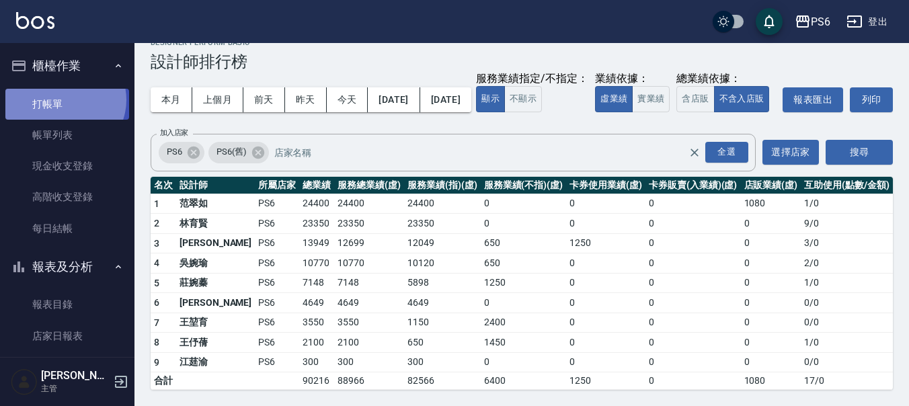
click at [63, 100] on link "打帳單" at bounding box center [67, 104] width 124 height 31
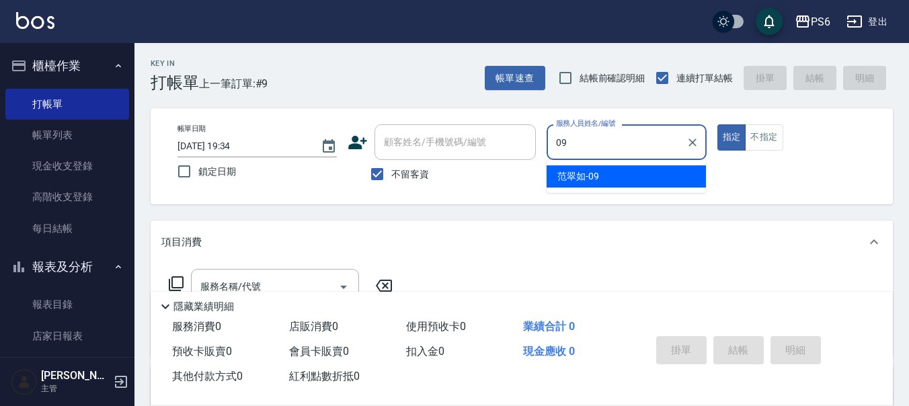
type input "0"
type input "1"
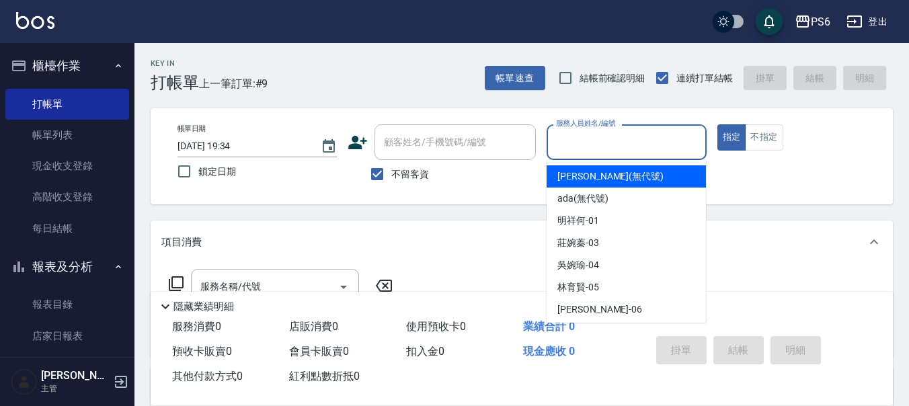
type input "2"
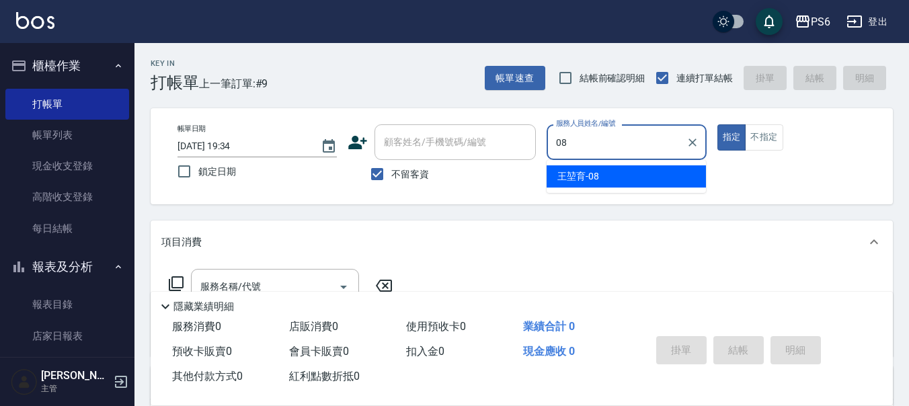
type input "[PERSON_NAME]-08"
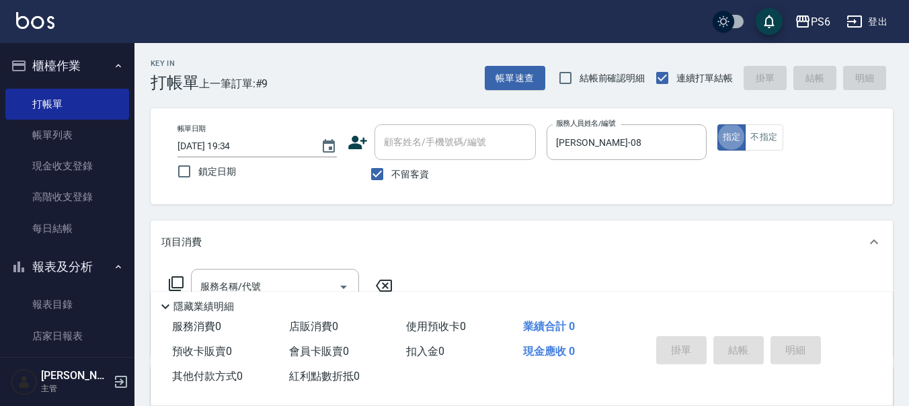
type button "true"
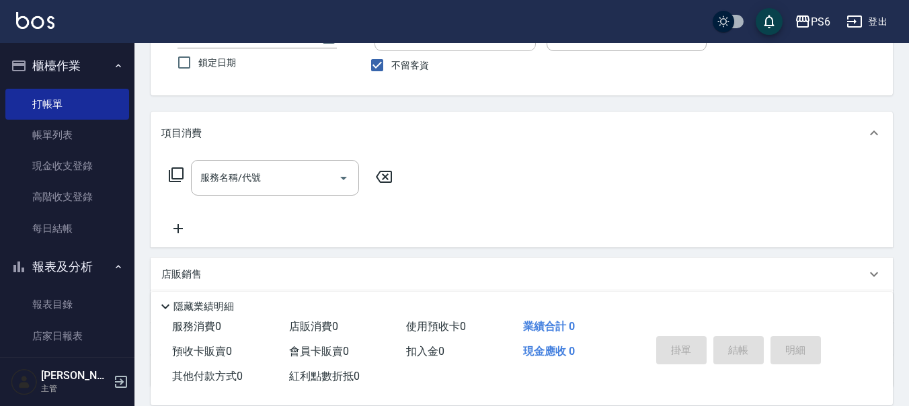
scroll to position [135, 0]
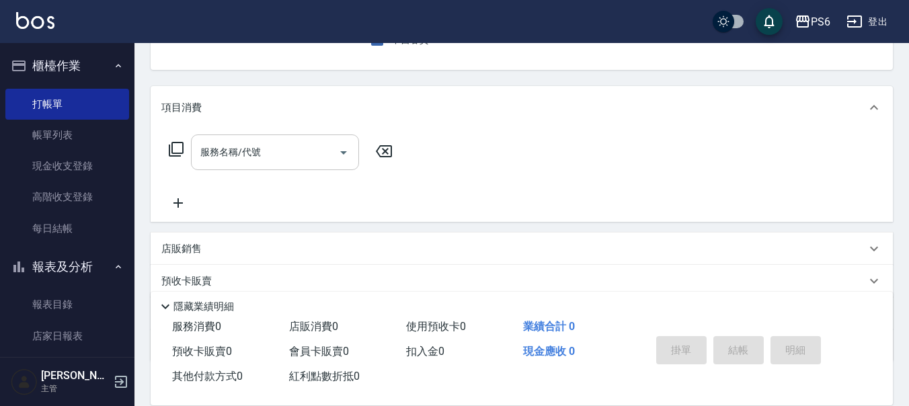
click at [276, 147] on input "服務名稱/代號" at bounding box center [265, 153] width 136 height 24
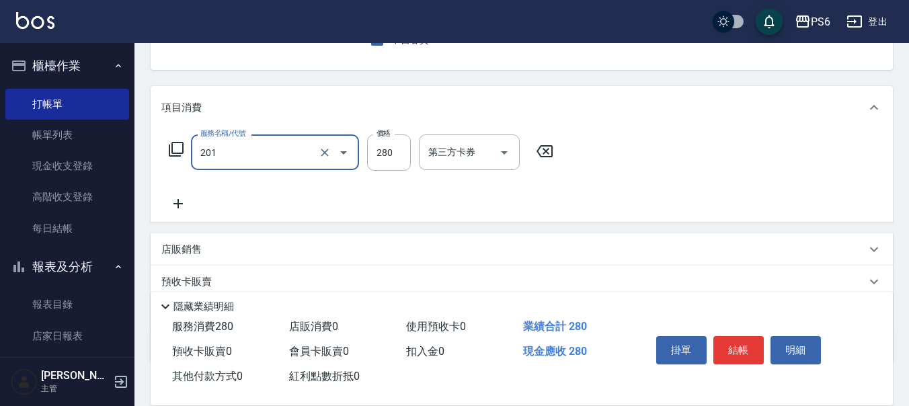
type input "一般洗髮(201)"
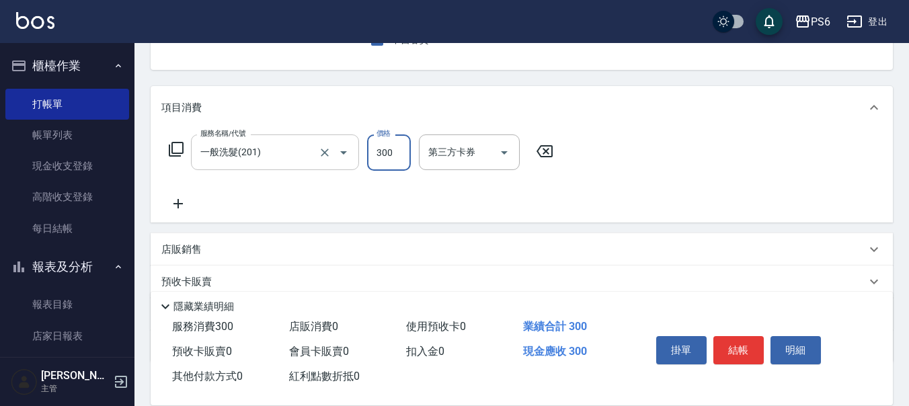
type input "300"
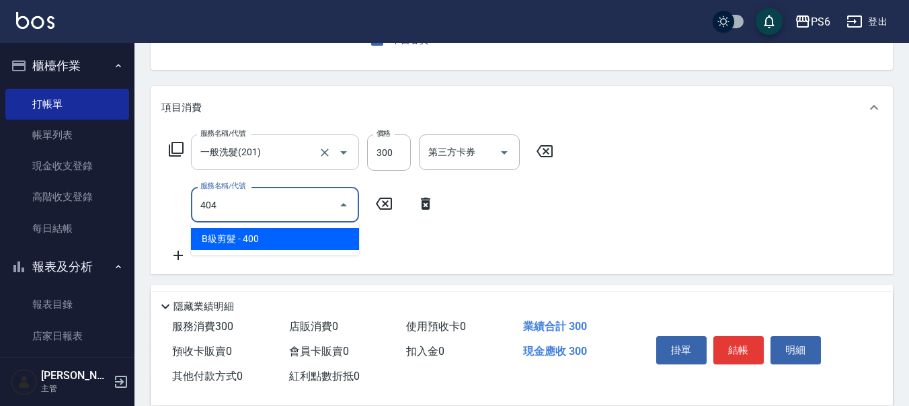
type input "B級剪髮(404)"
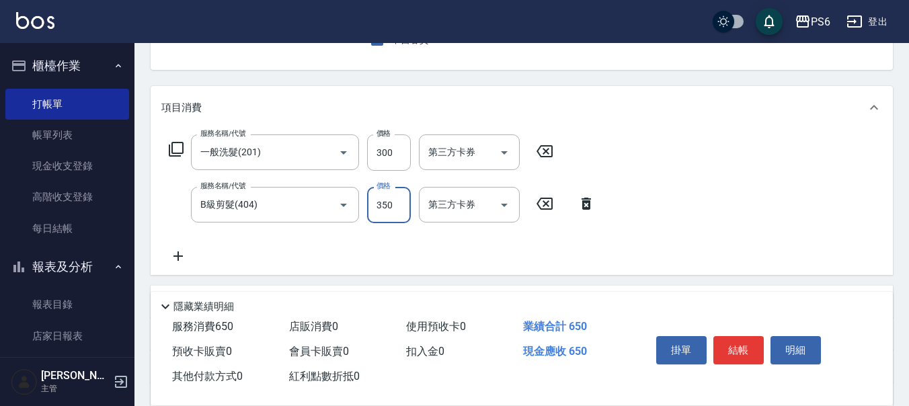
scroll to position [0, 0]
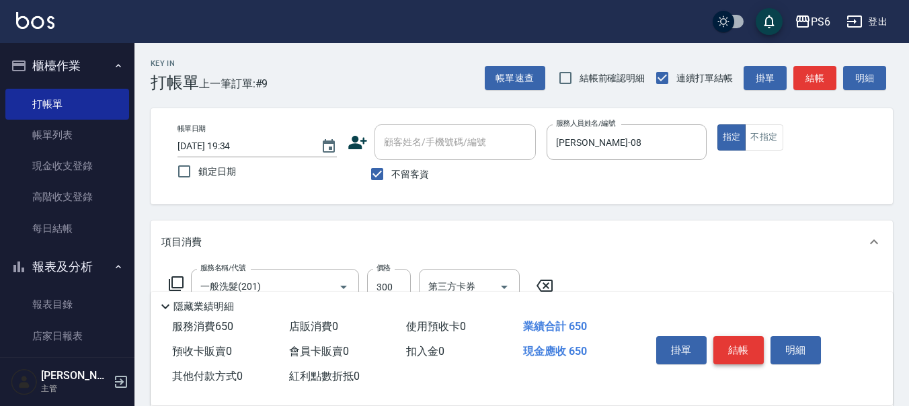
type input "350"
click at [744, 343] on button "結帳" at bounding box center [739, 350] width 50 height 28
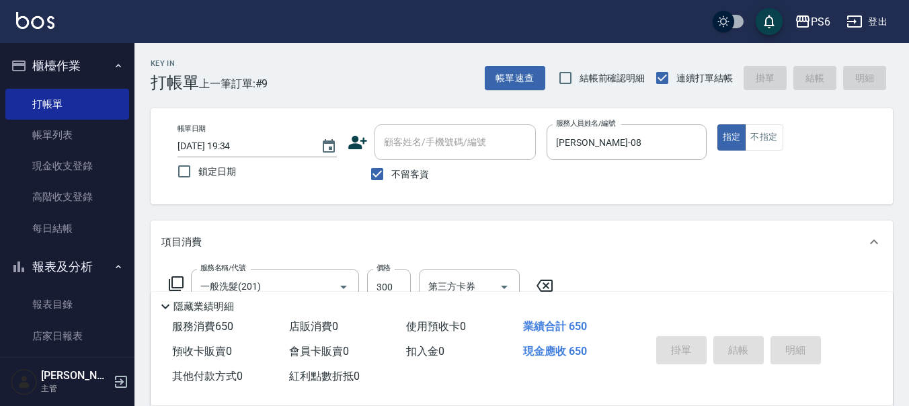
type input "[DATE] 19:56"
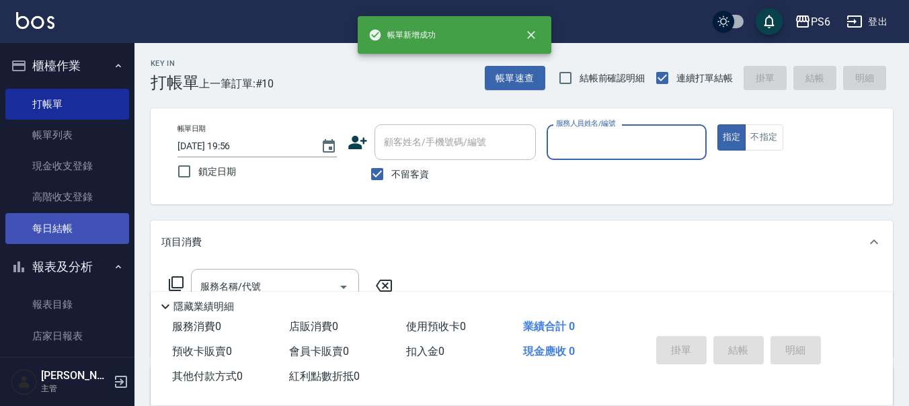
click at [61, 237] on link "每日結帳" at bounding box center [67, 228] width 124 height 31
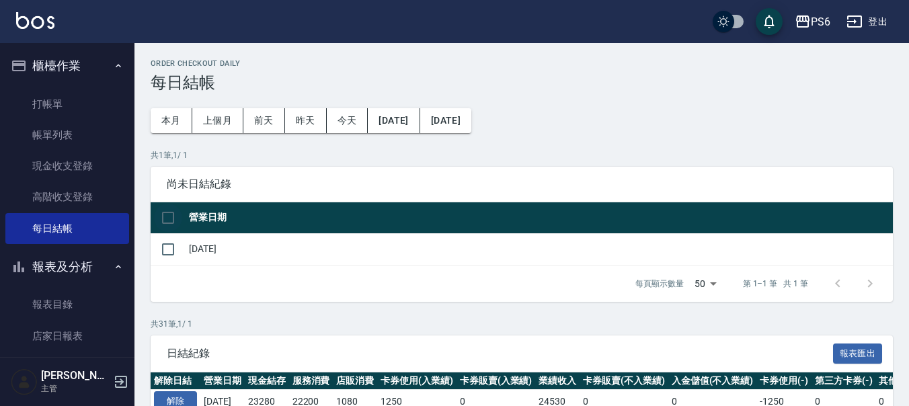
click at [173, 213] on input "checkbox" at bounding box center [168, 218] width 28 height 28
checkbox input "true"
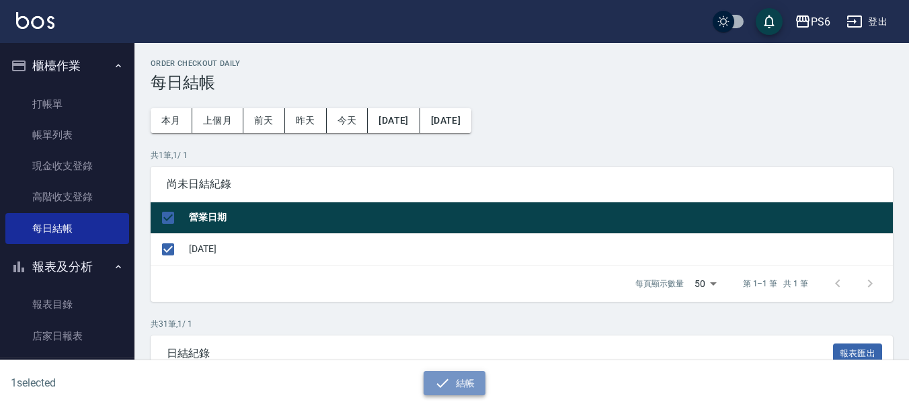
click at [431, 385] on button "結帳" at bounding box center [455, 383] width 63 height 25
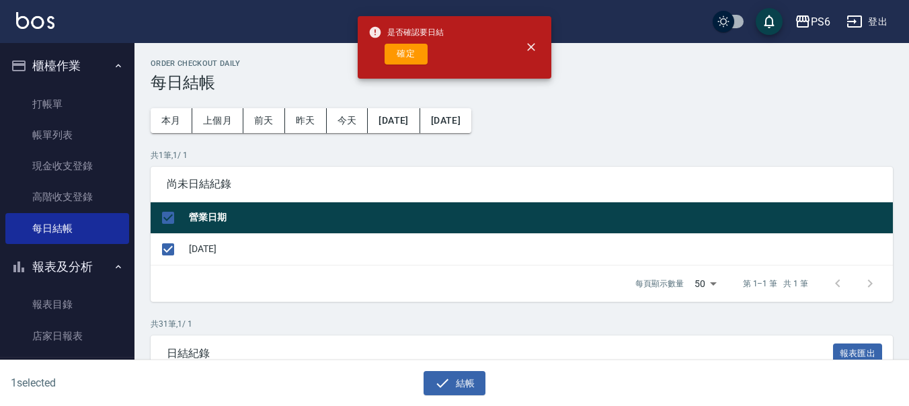
click at [410, 46] on button "確定" at bounding box center [406, 54] width 43 height 21
checkbox input "false"
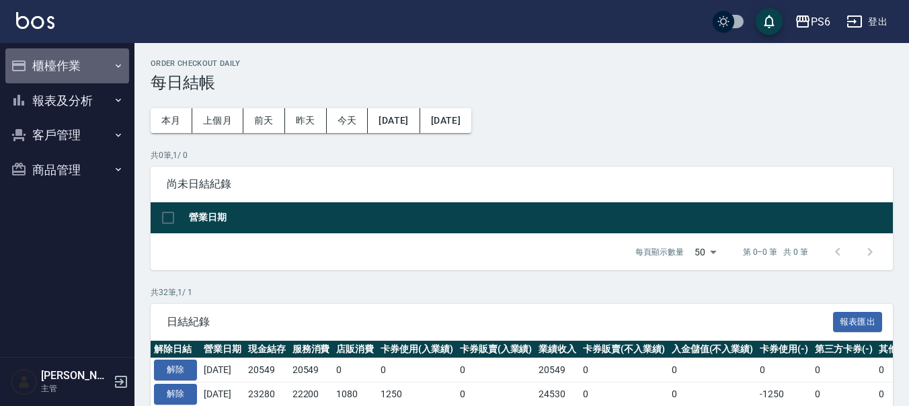
click at [87, 63] on button "櫃檯作業" at bounding box center [67, 65] width 124 height 35
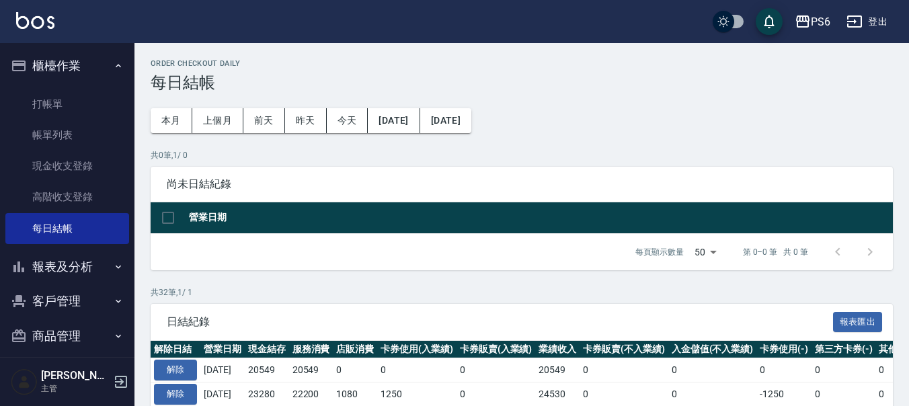
click at [83, 264] on button "報表及分析" at bounding box center [67, 267] width 124 height 35
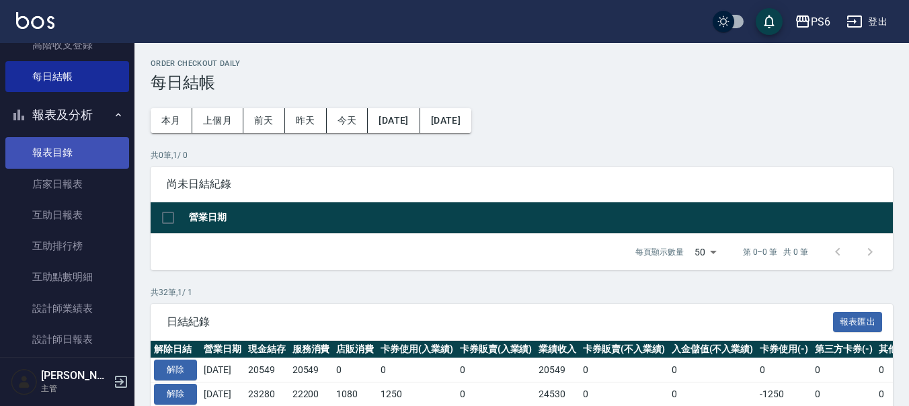
scroll to position [269, 0]
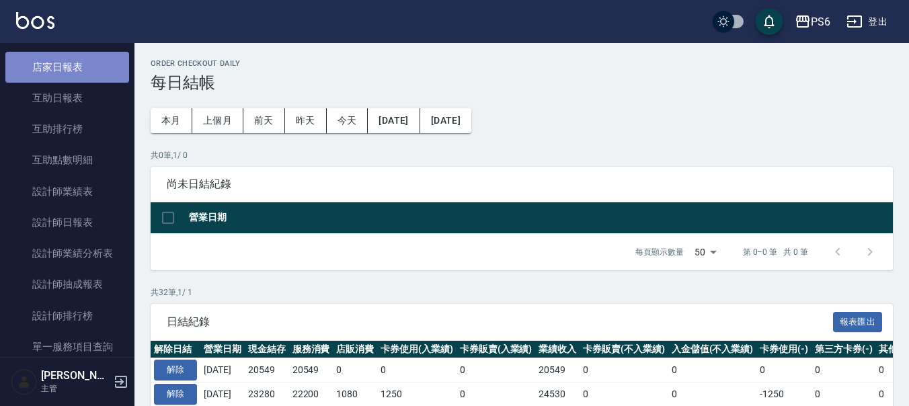
click at [91, 55] on link "店家日報表" at bounding box center [67, 67] width 124 height 31
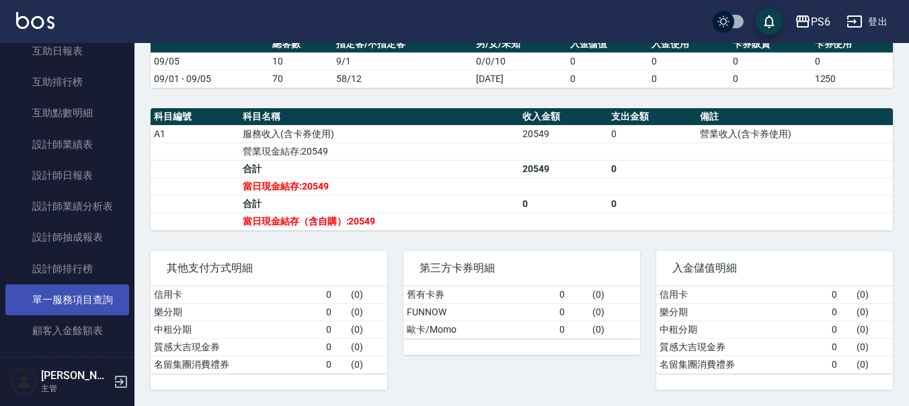
scroll to position [336, 0]
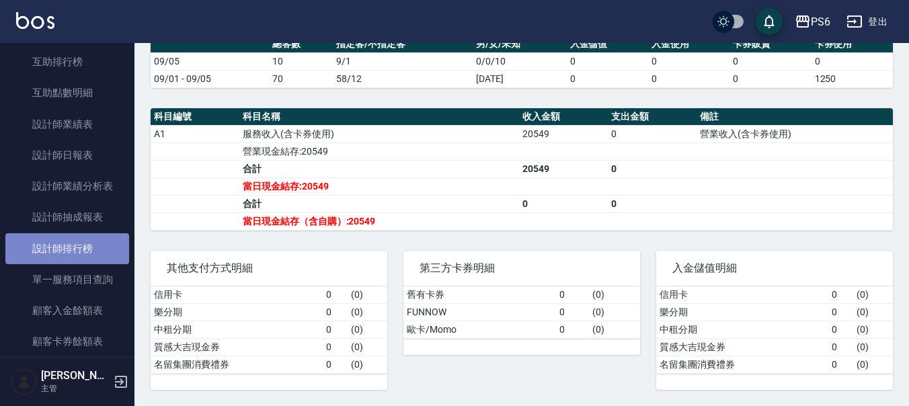
click at [75, 253] on link "設計師排行榜" at bounding box center [67, 248] width 124 height 31
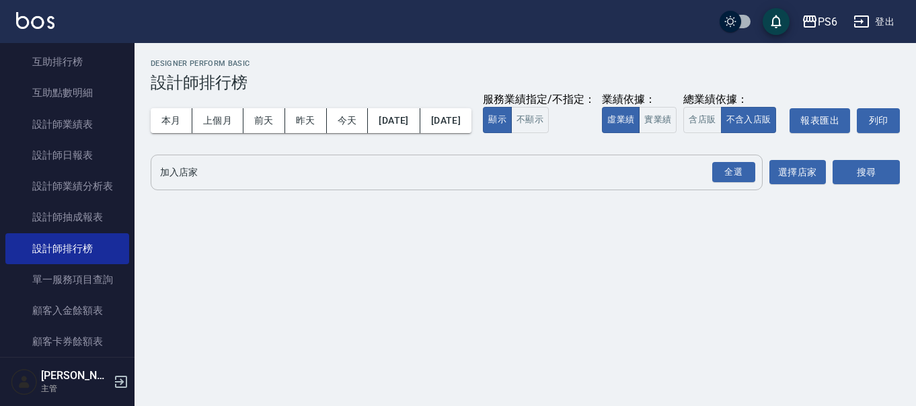
click at [283, 184] on input "加入店家" at bounding box center [447, 173] width 580 height 24
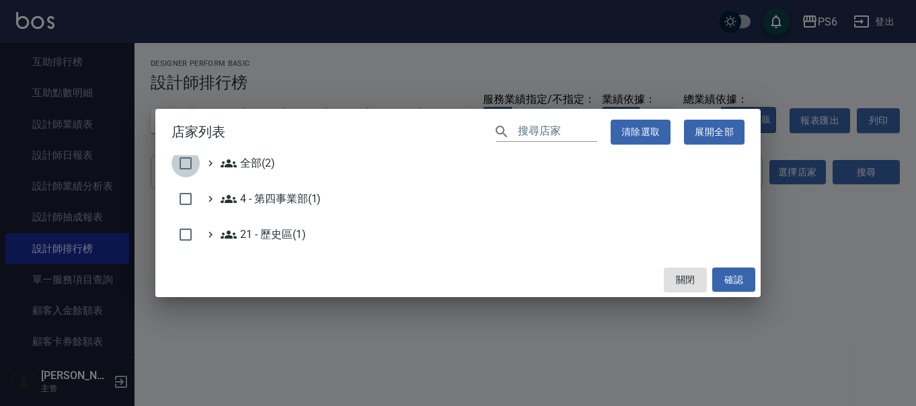
click at [192, 171] on input "checkbox" at bounding box center [186, 163] width 28 height 28
checkbox input "true"
click at [743, 286] on button "確認" at bounding box center [733, 280] width 43 height 25
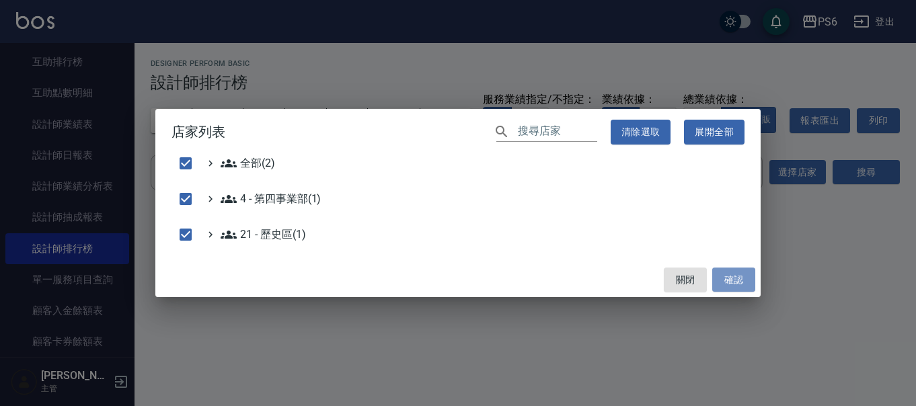
checkbox input "false"
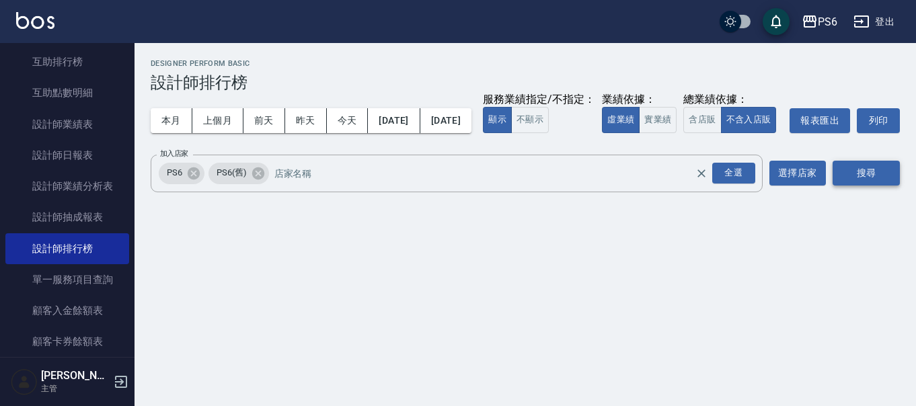
click at [884, 186] on button "搜尋" at bounding box center [866, 173] width 67 height 25
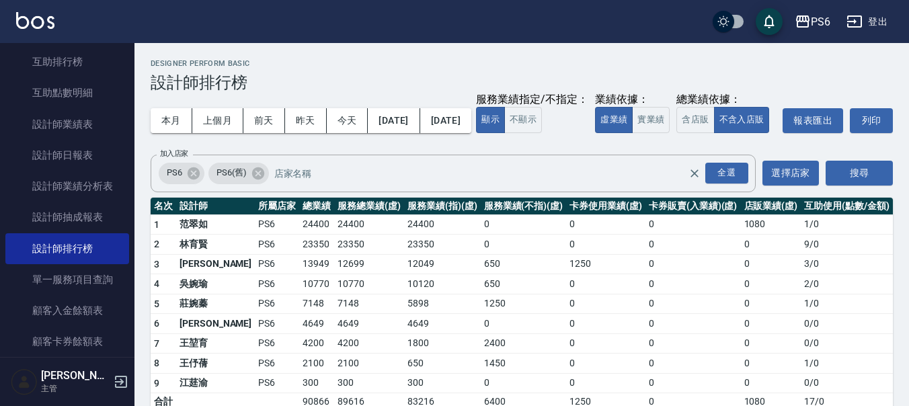
scroll to position [48, 0]
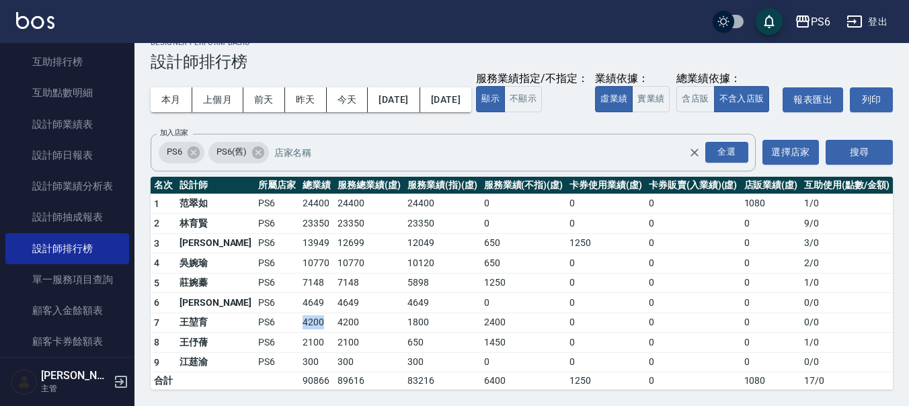
drag, startPoint x: 262, startPoint y: 320, endPoint x: 291, endPoint y: 320, distance: 28.9
click at [299, 320] on td "4200" at bounding box center [316, 323] width 35 height 20
click at [299, 323] on td "4200" at bounding box center [316, 323] width 35 height 20
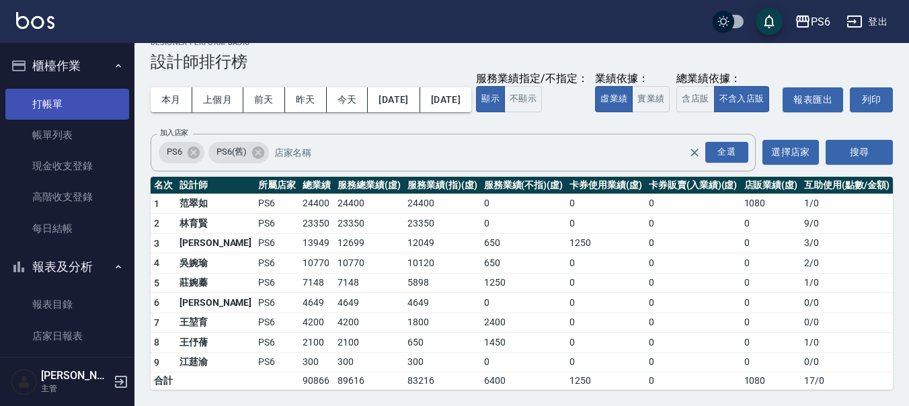
scroll to position [0, 0]
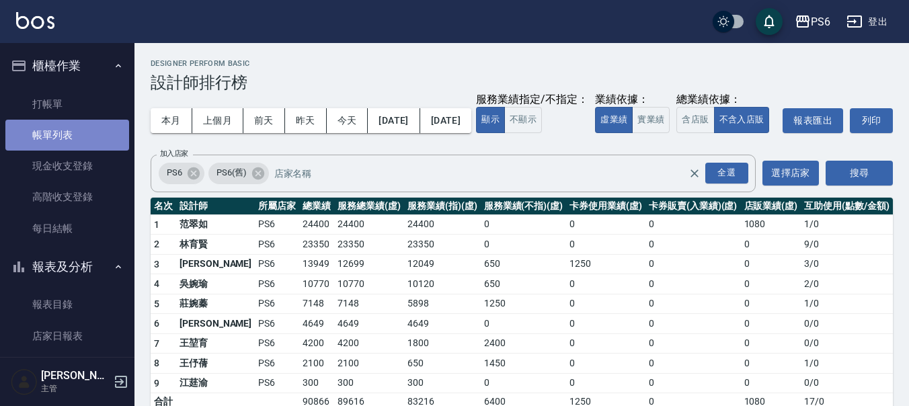
click at [73, 143] on link "帳單列表" at bounding box center [67, 135] width 124 height 31
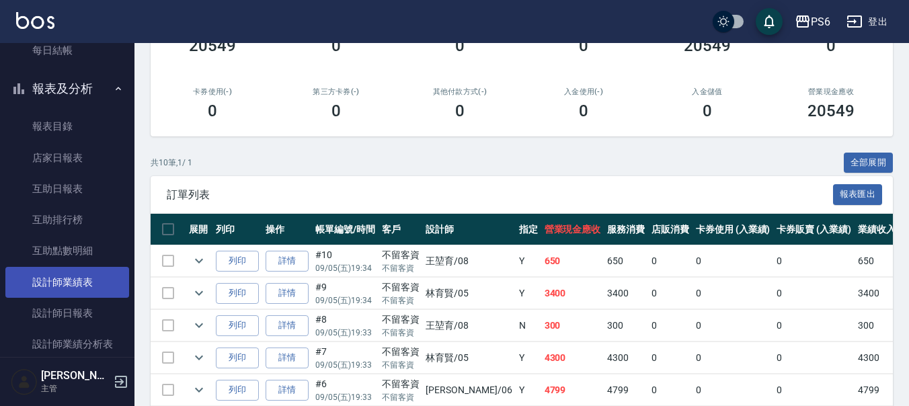
scroll to position [202, 0]
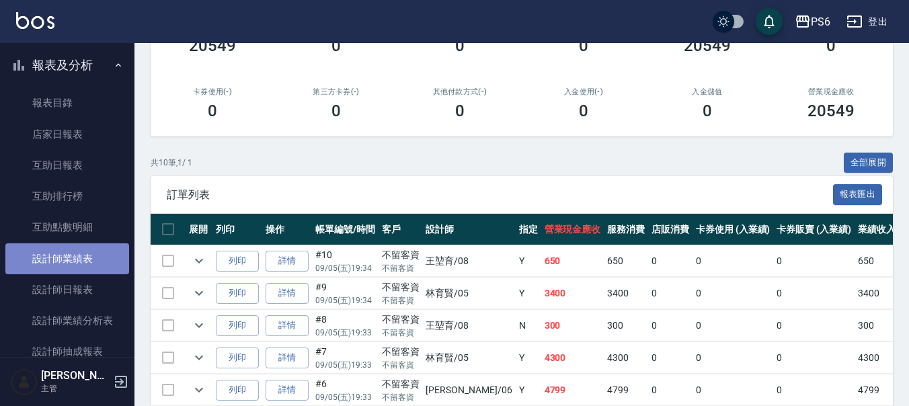
click at [97, 262] on link "設計師業績表" at bounding box center [67, 259] width 124 height 31
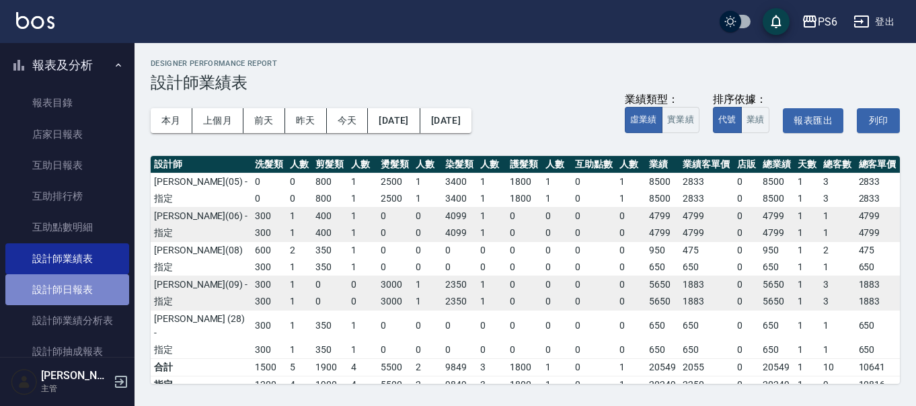
click at [94, 294] on link "設計師日報表" at bounding box center [67, 289] width 124 height 31
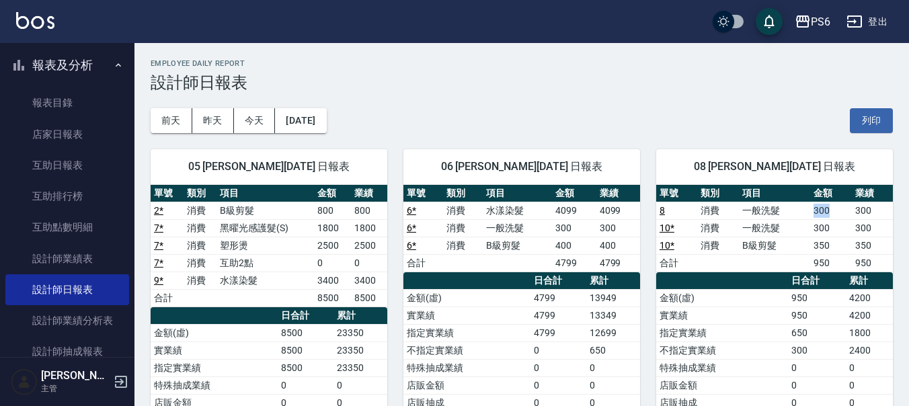
drag, startPoint x: 816, startPoint y: 215, endPoint x: 830, endPoint y: 215, distance: 14.1
click at [830, 215] on td "300" at bounding box center [831, 210] width 41 height 17
drag, startPoint x: 814, startPoint y: 230, endPoint x: 836, endPoint y: 229, distance: 22.2
click at [836, 229] on td "300" at bounding box center [831, 227] width 41 height 17
drag, startPoint x: 816, startPoint y: 247, endPoint x: 825, endPoint y: 274, distance: 28.3
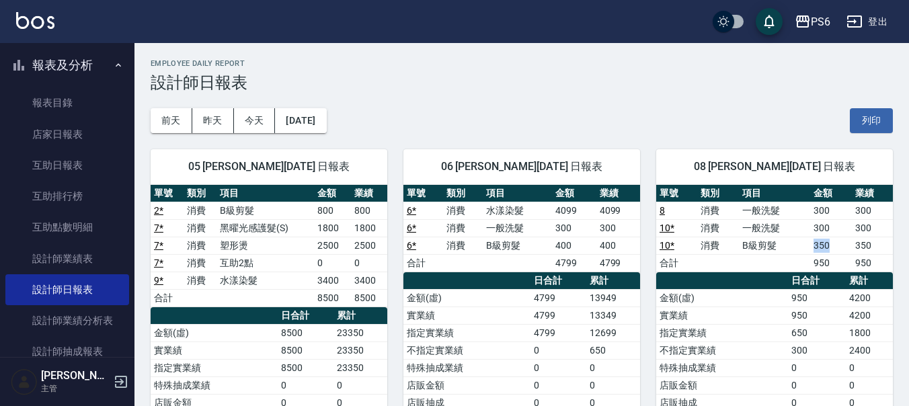
click at [830, 256] on tbody "8 消費 一般洗髮 300 300 10 * 消費 一般洗髮 300 300 10 * 消費 B級剪髮 350 350 合計 950 950" at bounding box center [775, 237] width 237 height 70
click at [820, 266] on td "950" at bounding box center [831, 262] width 41 height 17
click at [311, 128] on button "[DATE]" at bounding box center [300, 120] width 51 height 25
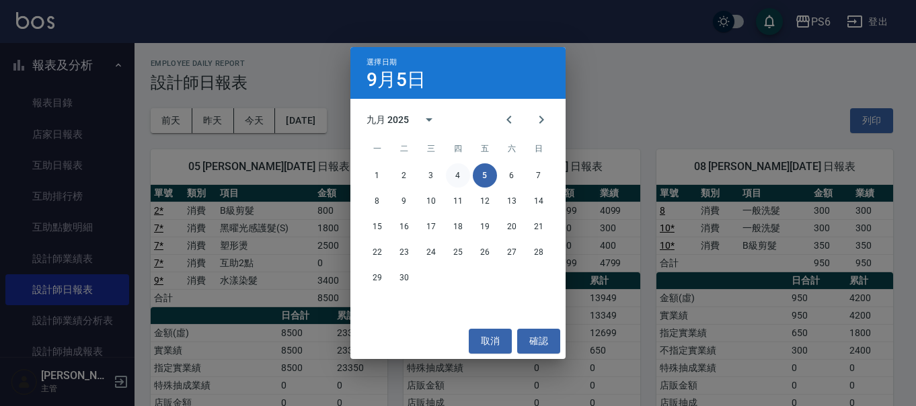
click at [459, 172] on button "4" at bounding box center [458, 175] width 24 height 24
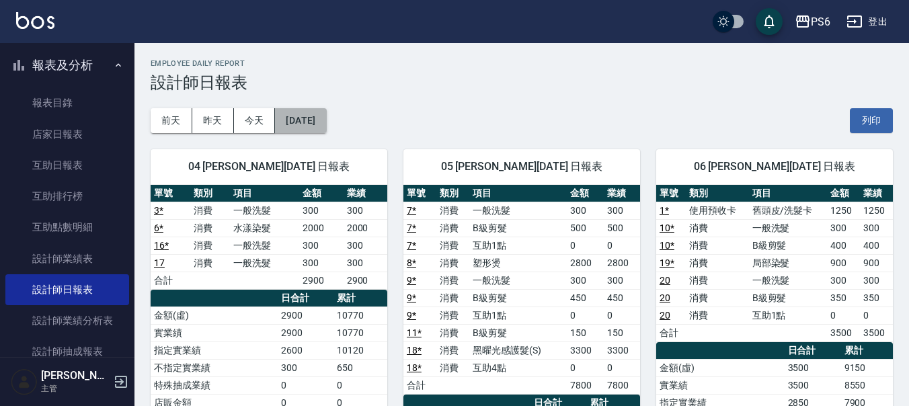
click at [315, 122] on button "[DATE]" at bounding box center [300, 120] width 51 height 25
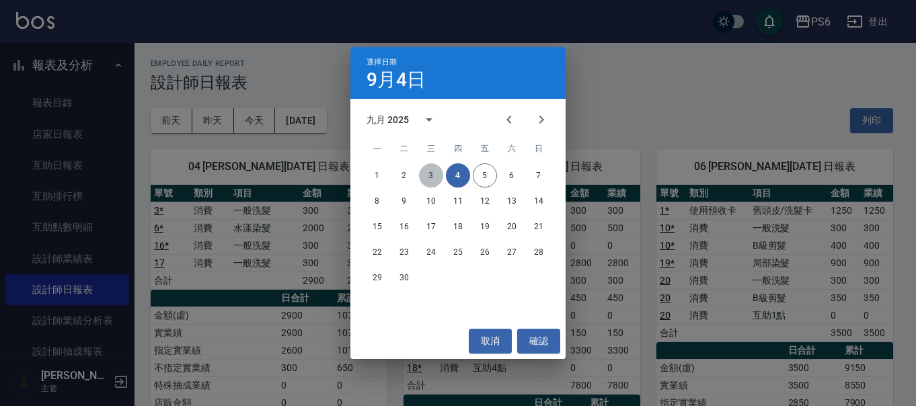
click at [435, 176] on button "3" at bounding box center [431, 175] width 24 height 24
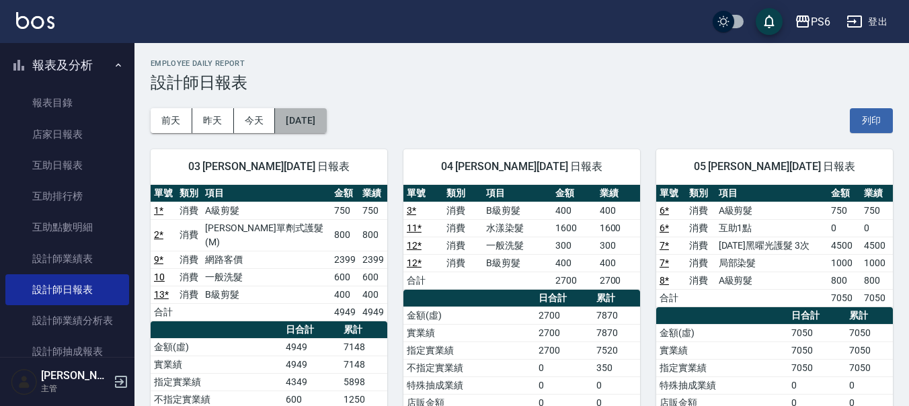
click at [326, 128] on button "[DATE]" at bounding box center [300, 120] width 51 height 25
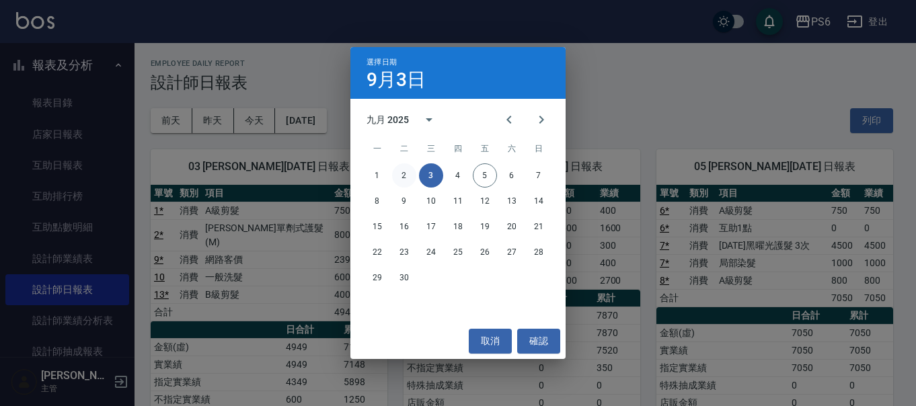
click at [410, 170] on button "2" at bounding box center [404, 175] width 24 height 24
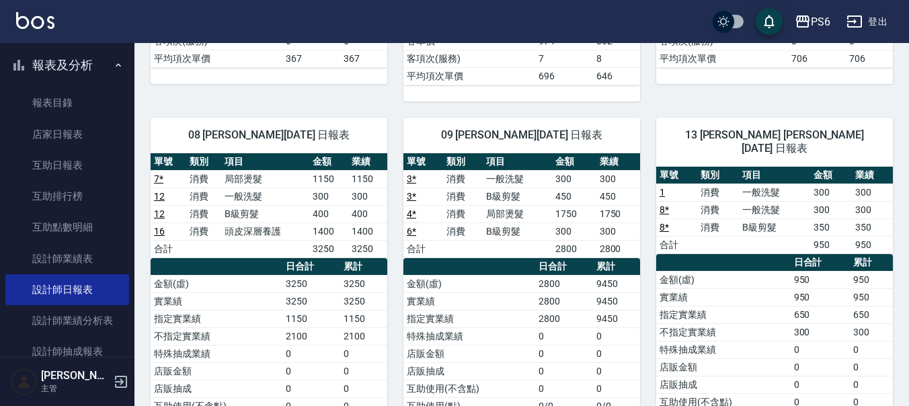
scroll to position [538, 0]
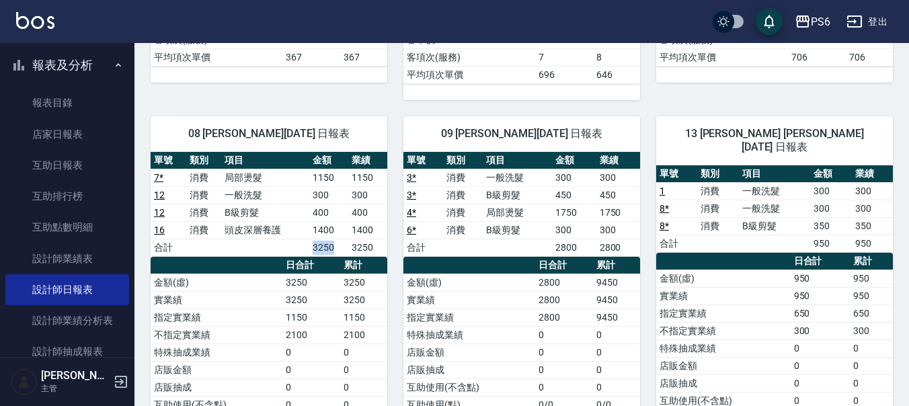
drag, startPoint x: 301, startPoint y: 247, endPoint x: 341, endPoint y: 249, distance: 40.4
click at [340, 249] on tr "合計 3250 3250" at bounding box center [269, 247] width 237 height 17
click at [346, 112] on div "08 王堃育 09/02/2025 日報表 單號 類別 項目 金額 業績 7 * 消費 局部燙髮 1150 1150 12 消費 一般洗髮 300 300 1…" at bounding box center [261, 326] width 253 height 453
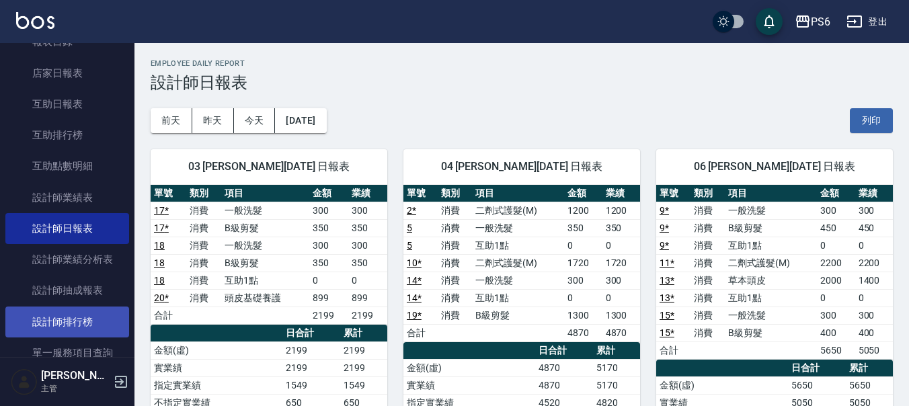
scroll to position [336, 0]
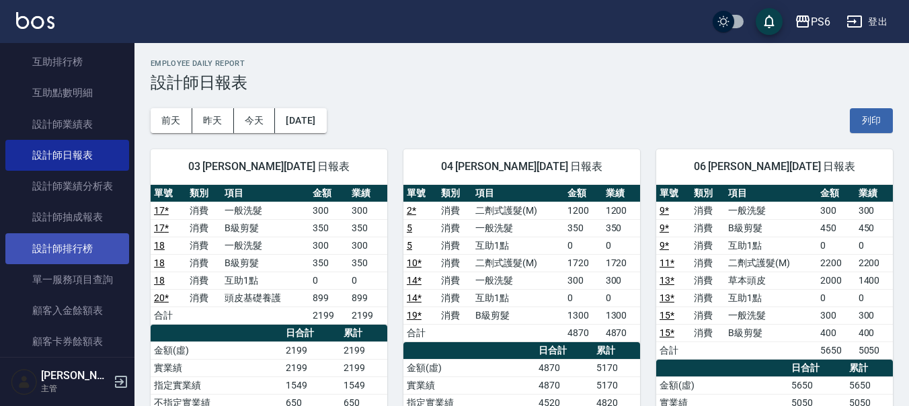
click at [78, 243] on link "設計師排行榜" at bounding box center [67, 248] width 124 height 31
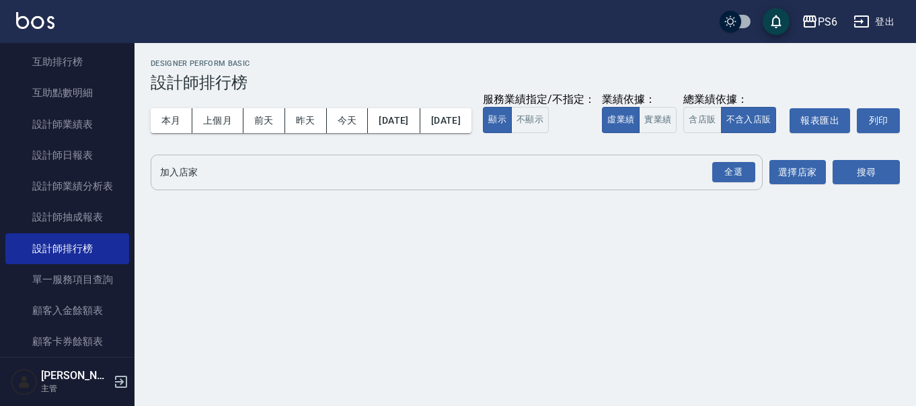
click at [278, 184] on input "加入店家" at bounding box center [447, 173] width 580 height 24
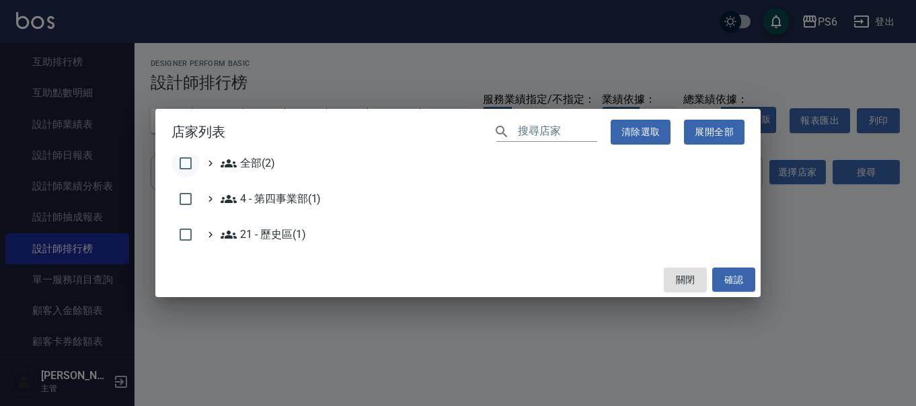
click at [185, 166] on input "checkbox" at bounding box center [186, 163] width 28 height 28
checkbox input "true"
click at [726, 290] on button "確認" at bounding box center [733, 280] width 43 height 25
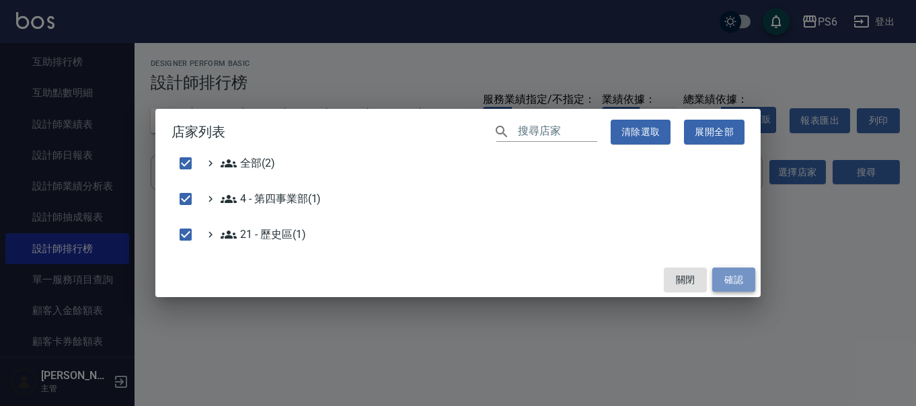
checkbox input "false"
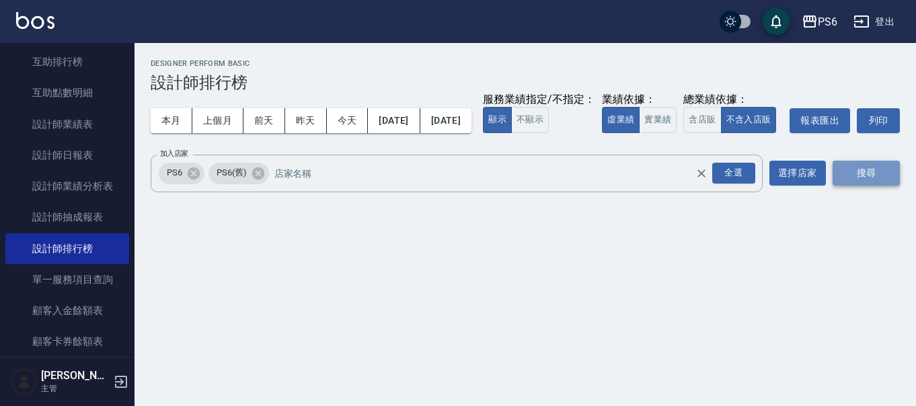
click at [870, 186] on button "搜尋" at bounding box center [866, 173] width 67 height 25
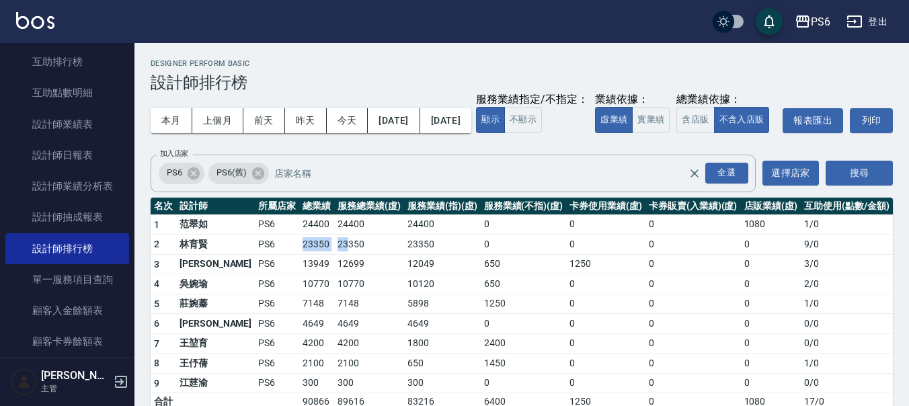
drag, startPoint x: 264, startPoint y: 274, endPoint x: 315, endPoint y: 273, distance: 51.1
click at [315, 255] on tr "2 林育賢 PS6 23350 23350 23350 0 0 0 0 9 / 0" at bounding box center [522, 245] width 743 height 20
click at [609, 133] on div "本月 上個月 [DATE] [DATE] [DATE] [DATE] [DATE] 服務業績指定/不指定： 顯示 不顯示 業績依據： 虛業績 實業績 總業績依…" at bounding box center [522, 120] width 743 height 57
